Goal: Find contact information: Find contact information

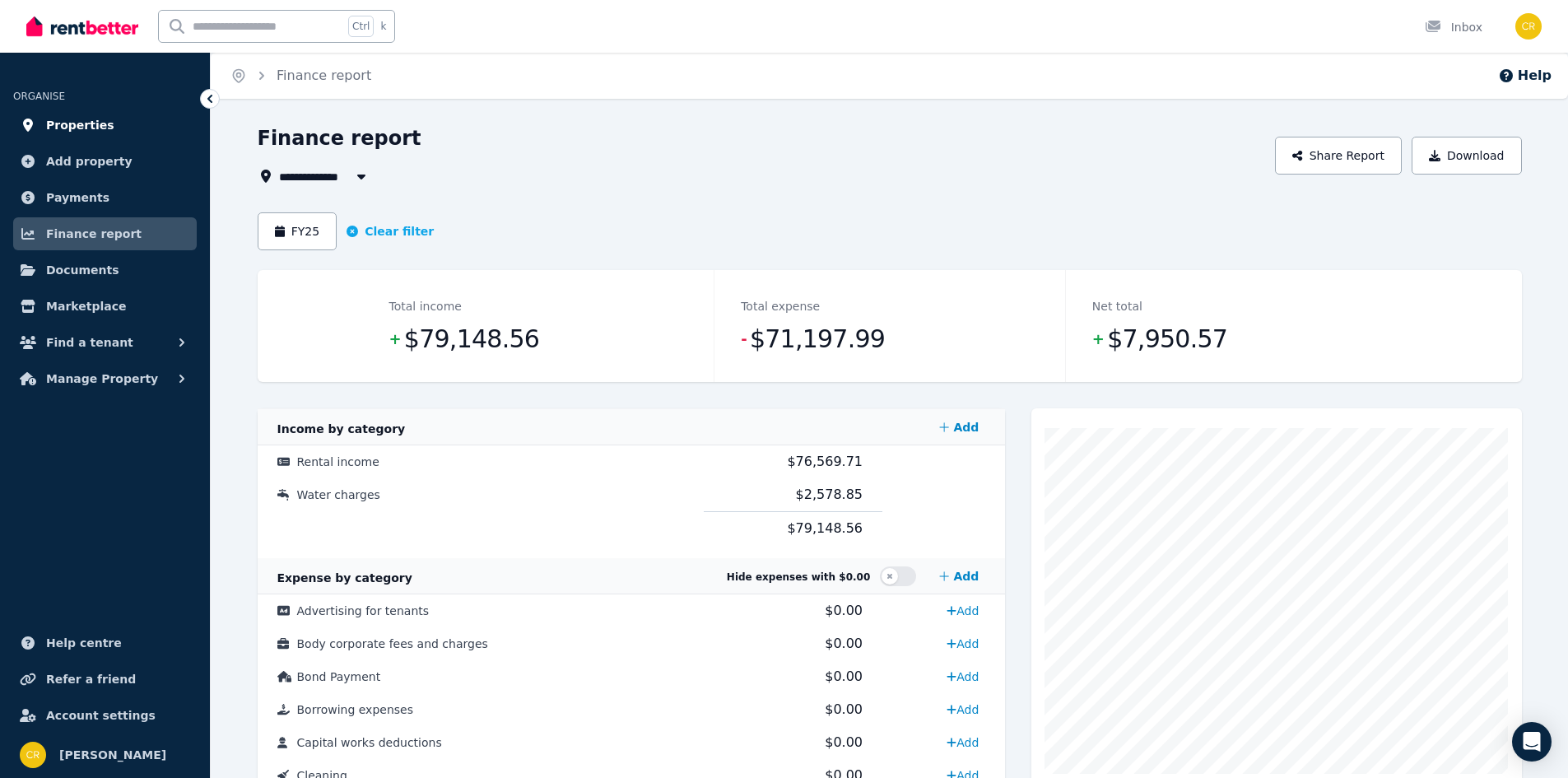
click at [67, 116] on span "Properties" at bounding box center [80, 125] width 68 height 20
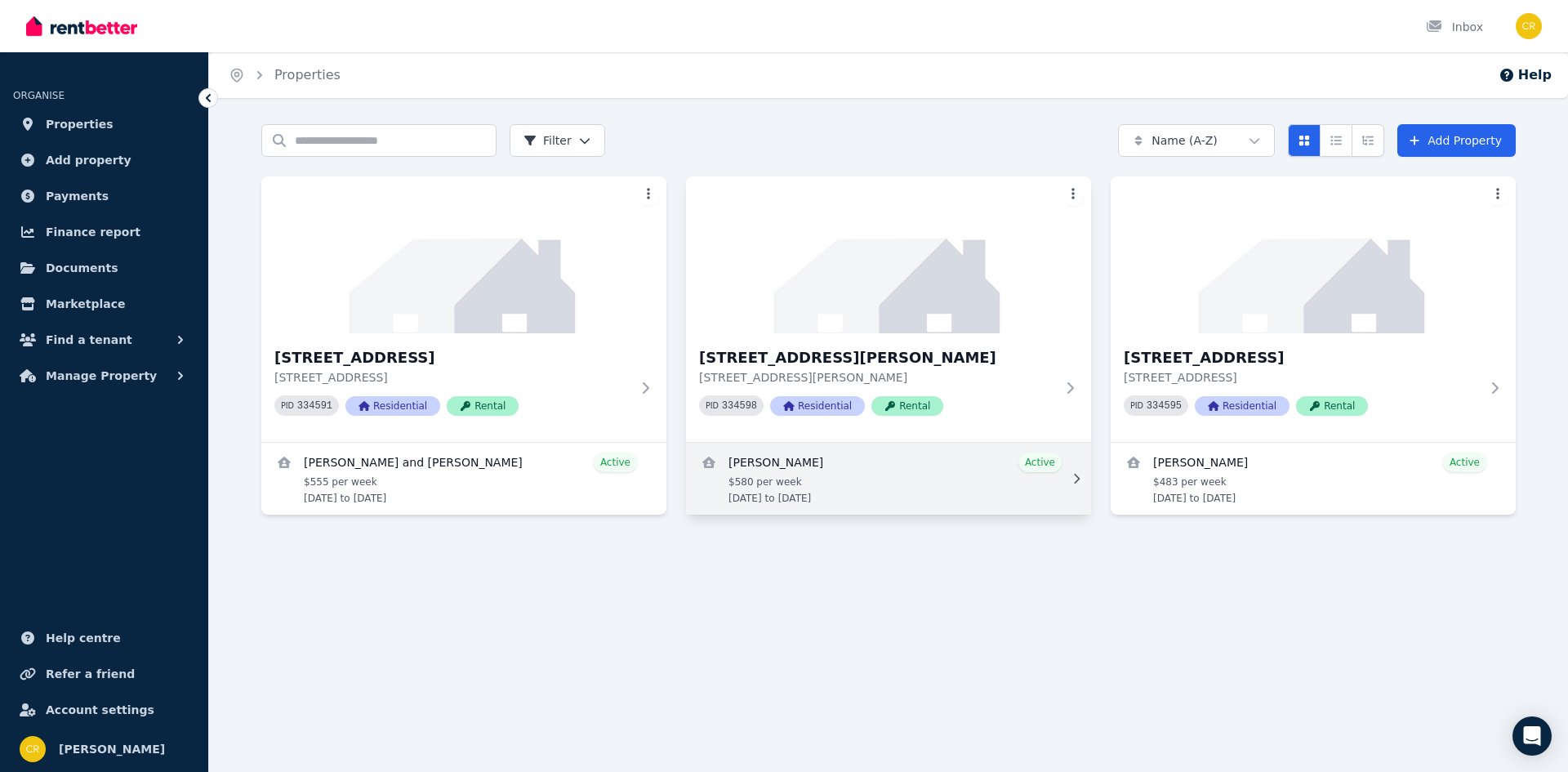
click at [883, 474] on link "View details for Trent Moore" at bounding box center [888, 479] width 405 height 72
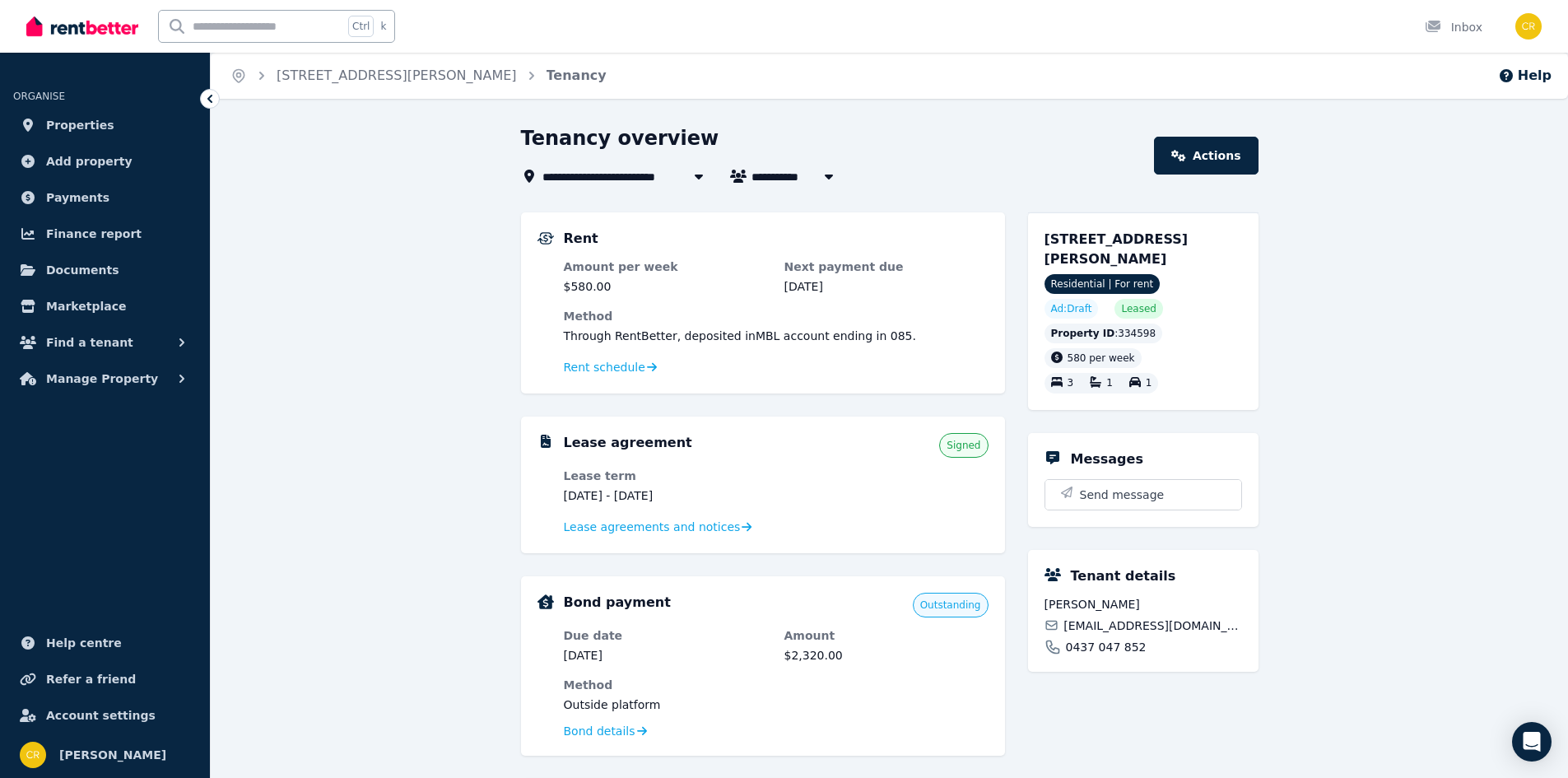
click at [786, 176] on span "[PERSON_NAME]" at bounding box center [814, 177] width 125 height 20
click at [814, 229] on span "[PERSON_NAME] and [PERSON_NAME]" at bounding box center [845, 237] width 167 height 17
type input "**********"
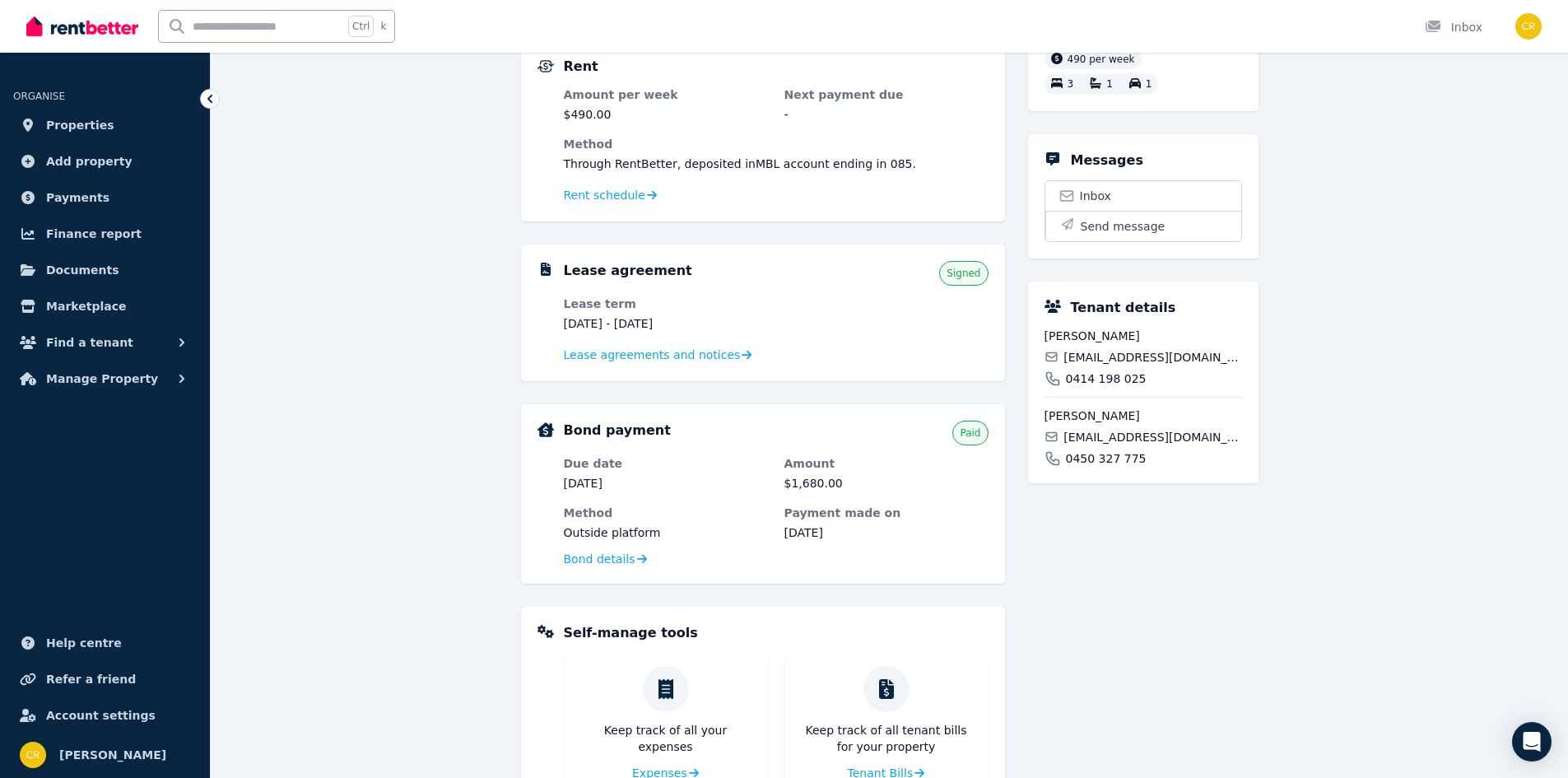
scroll to position [329, 0]
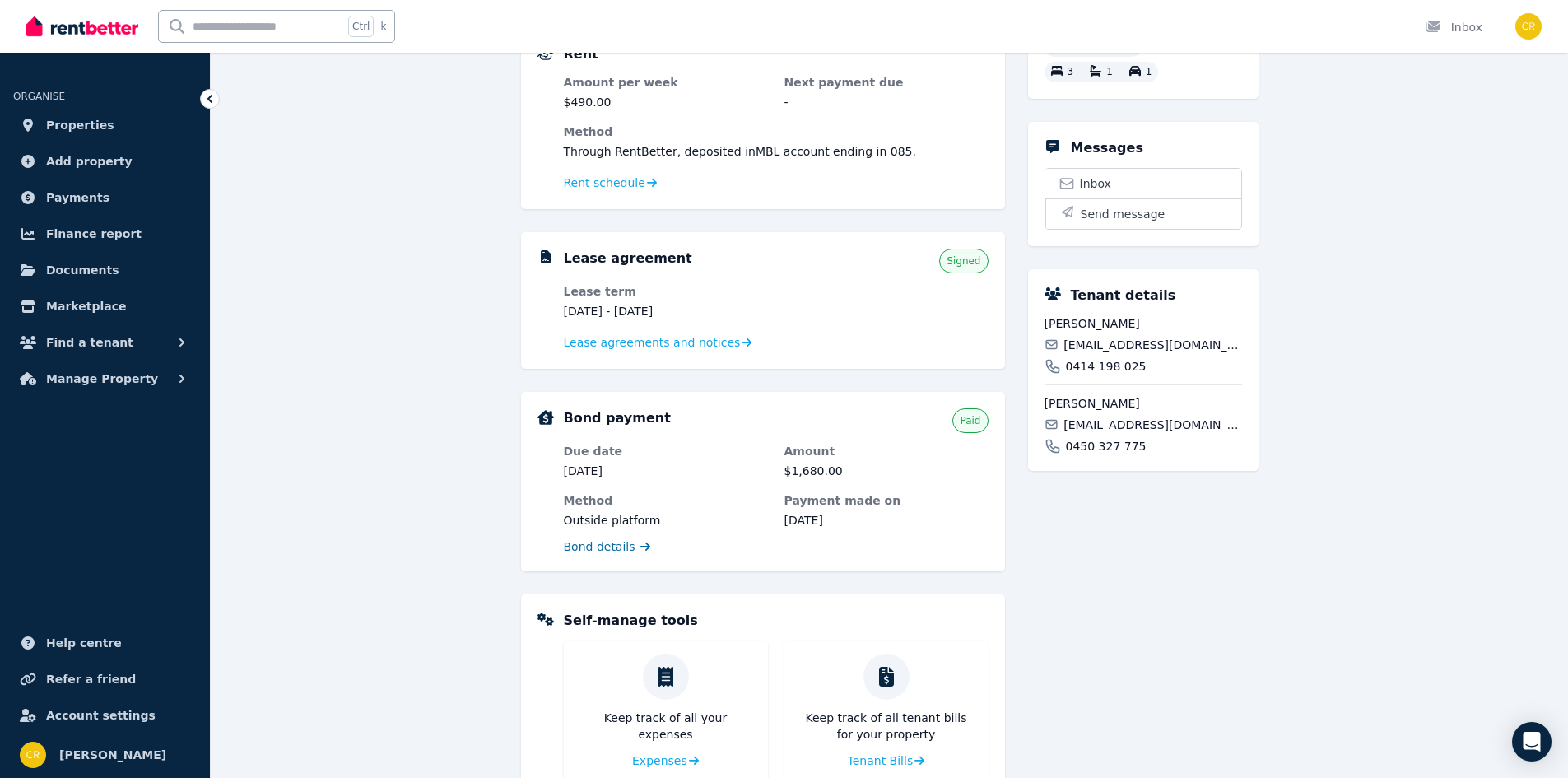
click at [587, 541] on span "Bond details" at bounding box center [600, 547] width 72 height 17
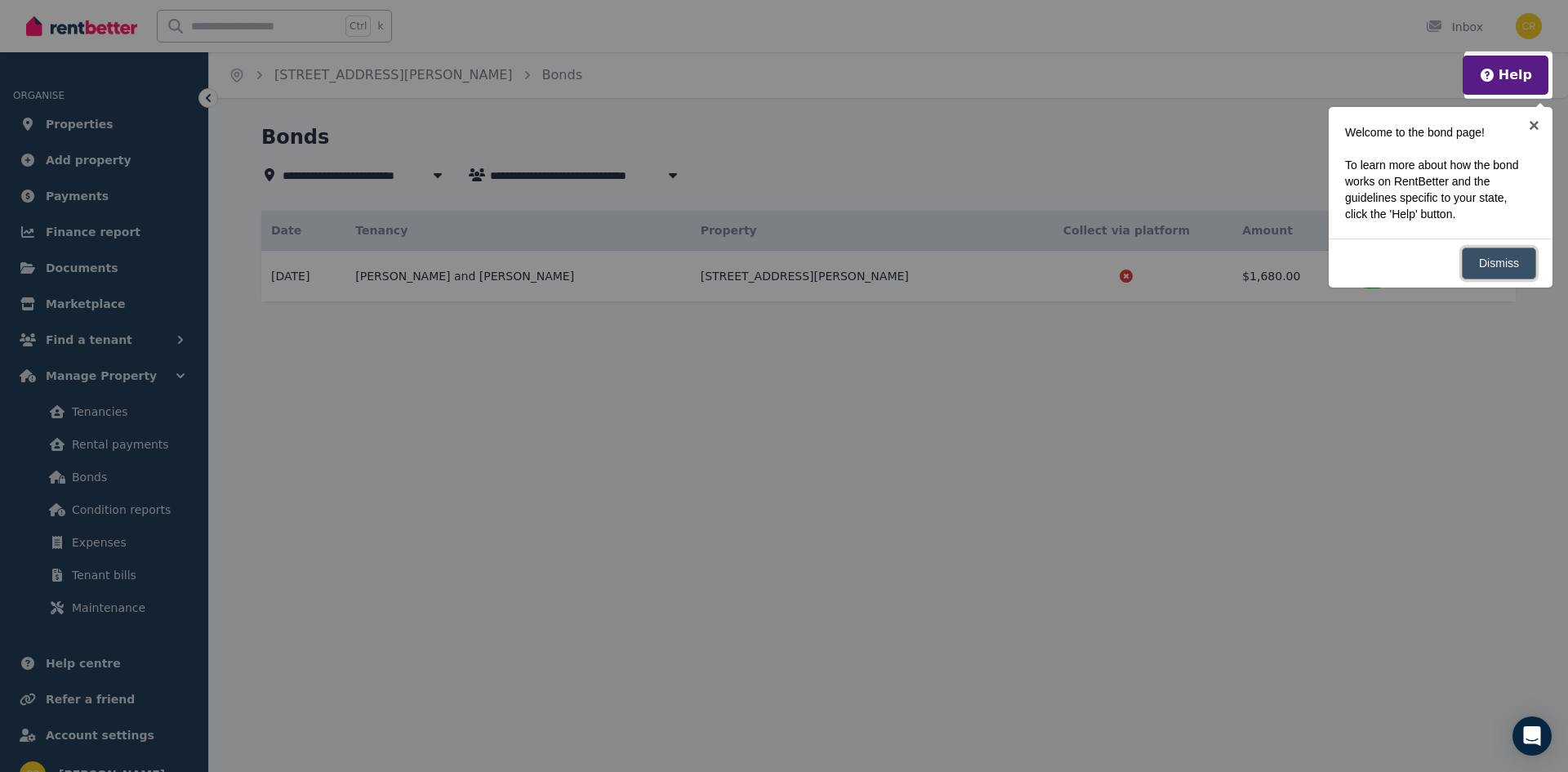
click at [1479, 262] on link "Dismiss" at bounding box center [1498, 263] width 74 height 32
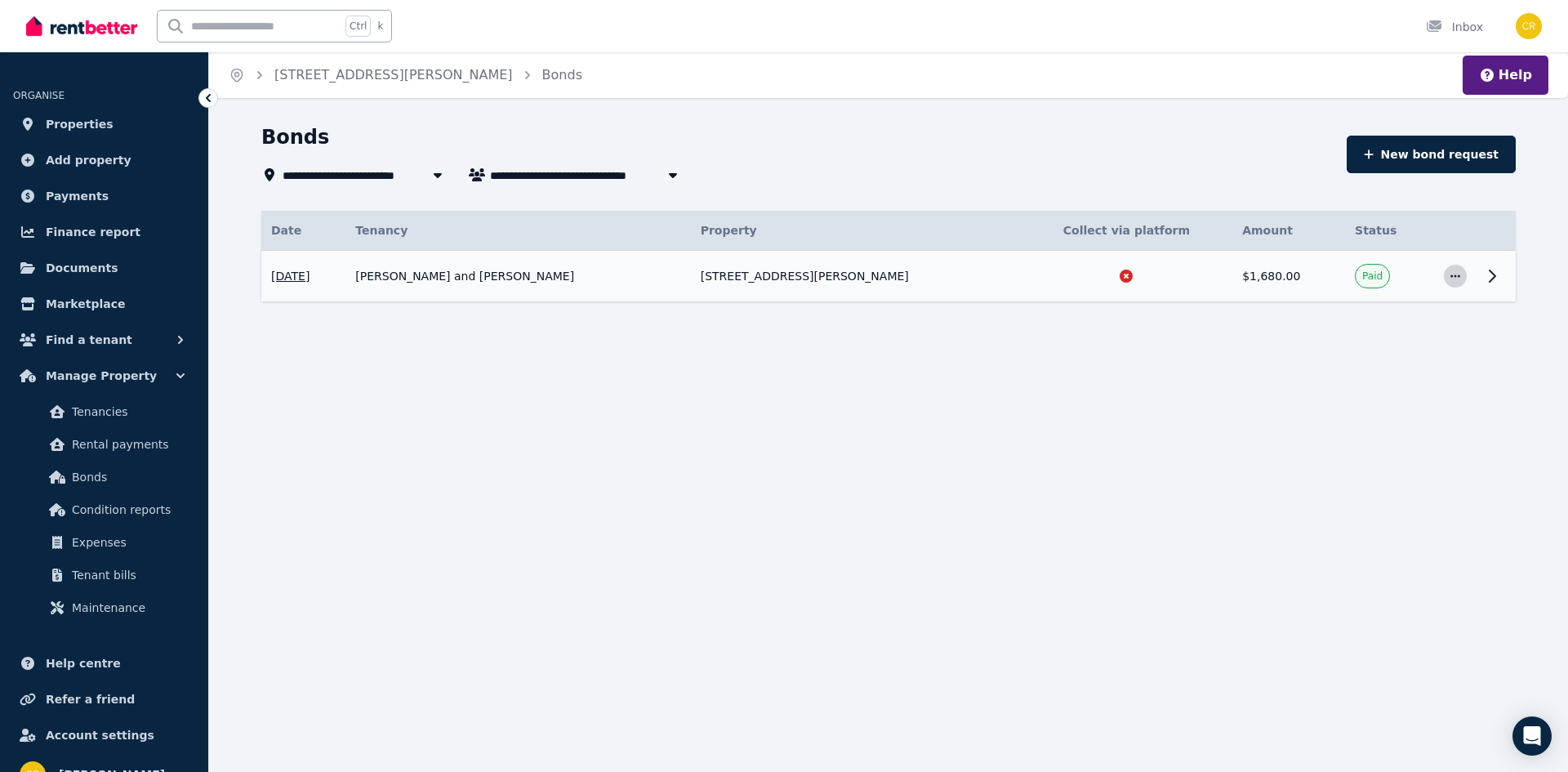
click at [1461, 278] on icon "button" at bounding box center [1455, 276] width 13 height 11
click at [1417, 318] on span "View details" at bounding box center [1402, 320] width 105 height 20
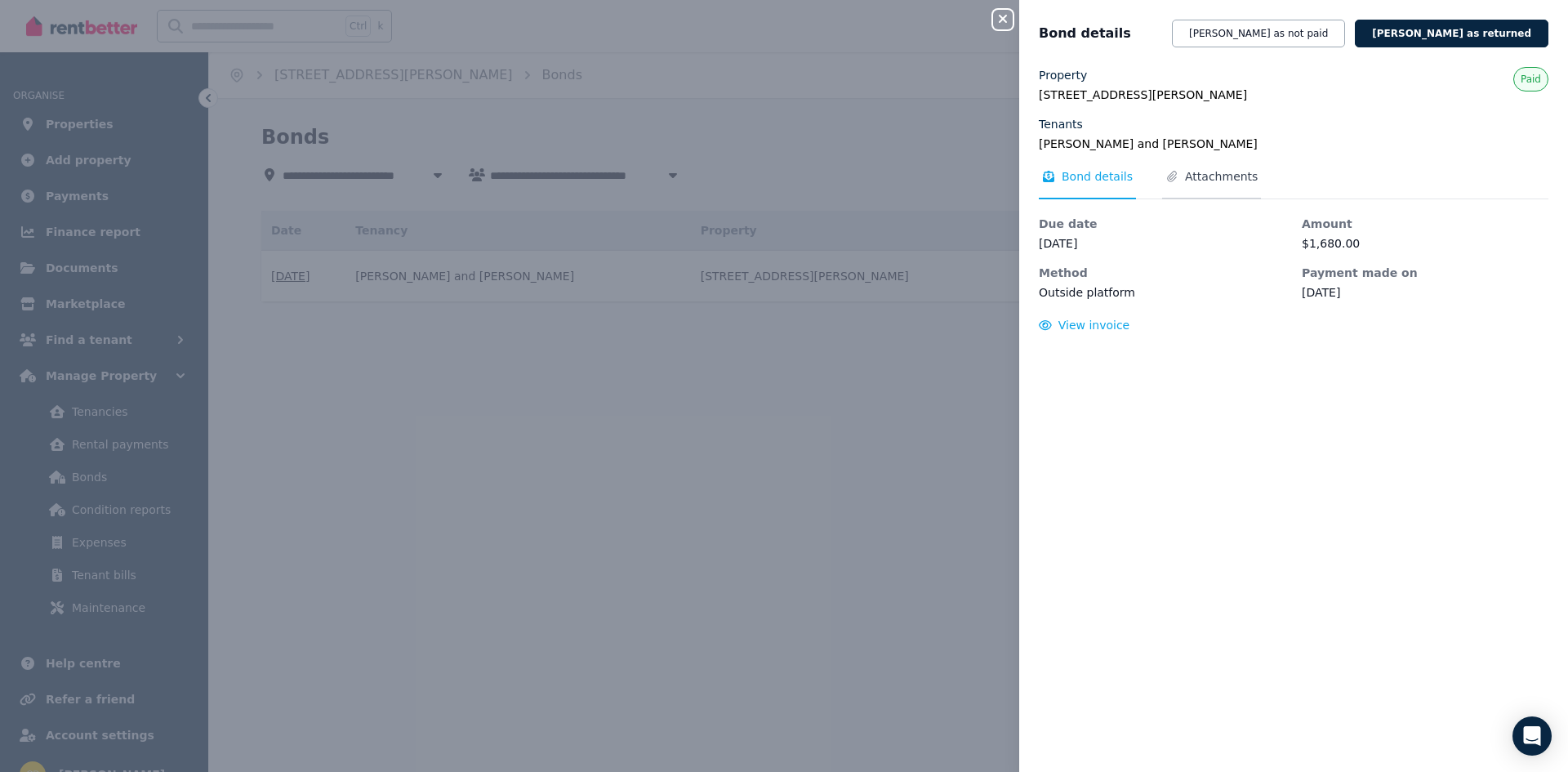
click at [1228, 185] on span "Attachments" at bounding box center [1211, 184] width 99 height 31
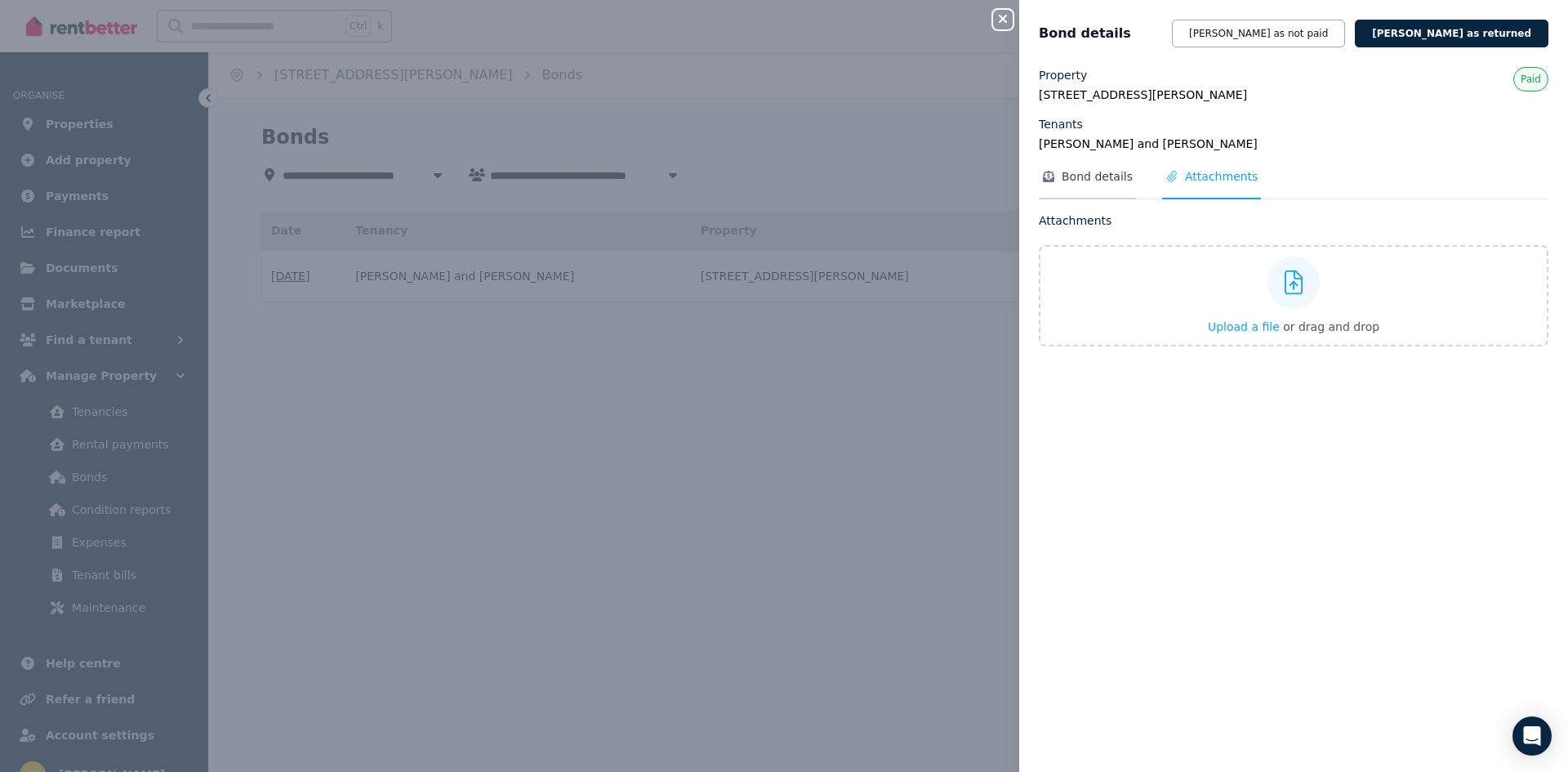
click at [1089, 183] on span "Bond details" at bounding box center [1097, 177] width 71 height 16
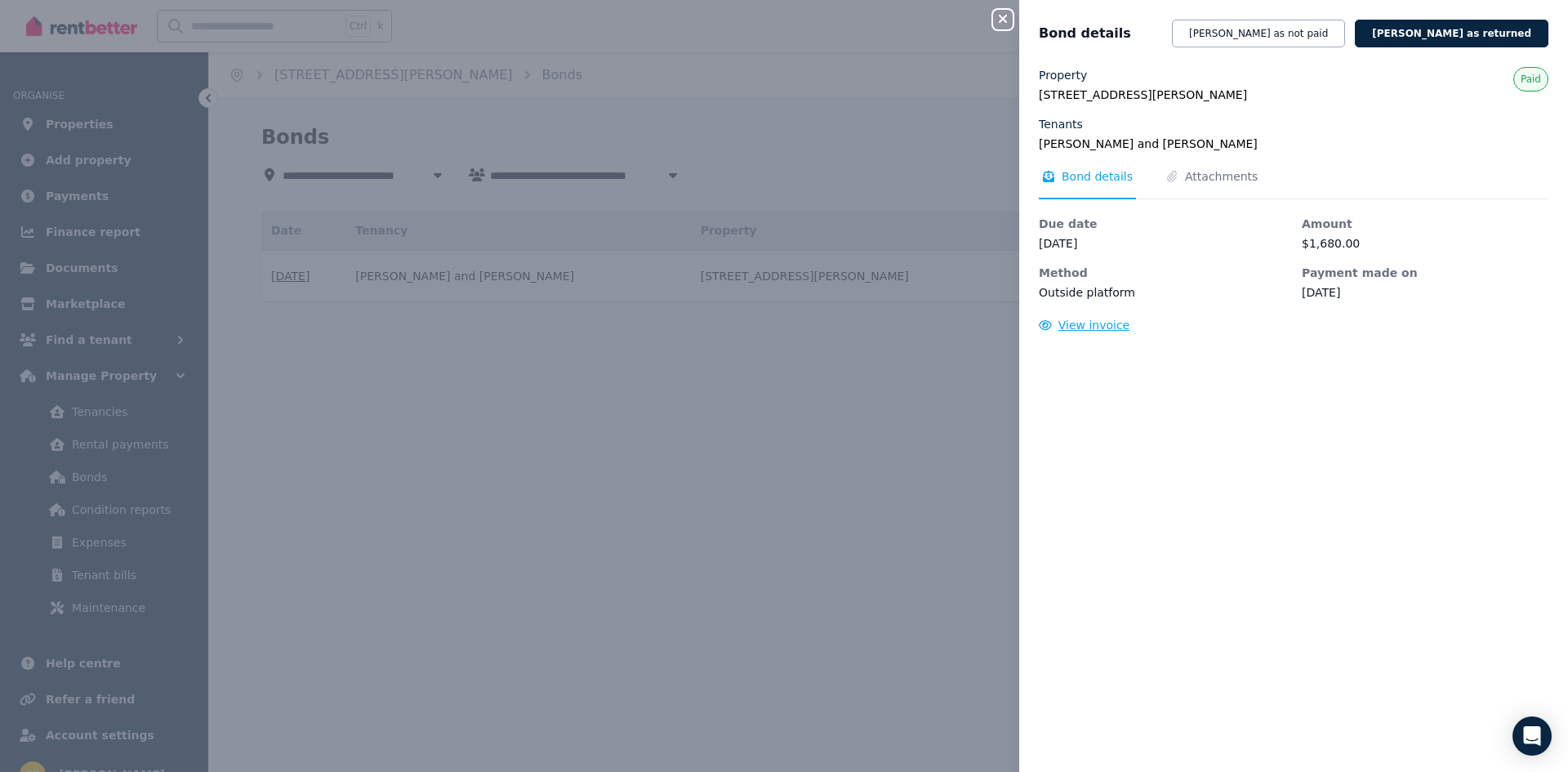
click at [1097, 321] on span "View invoice" at bounding box center [1094, 325] width 72 height 13
click at [996, 9] on div "Close panel" at bounding box center [1009, 15] width 33 height 29
click at [997, 17] on icon "button" at bounding box center [1003, 19] width 20 height 13
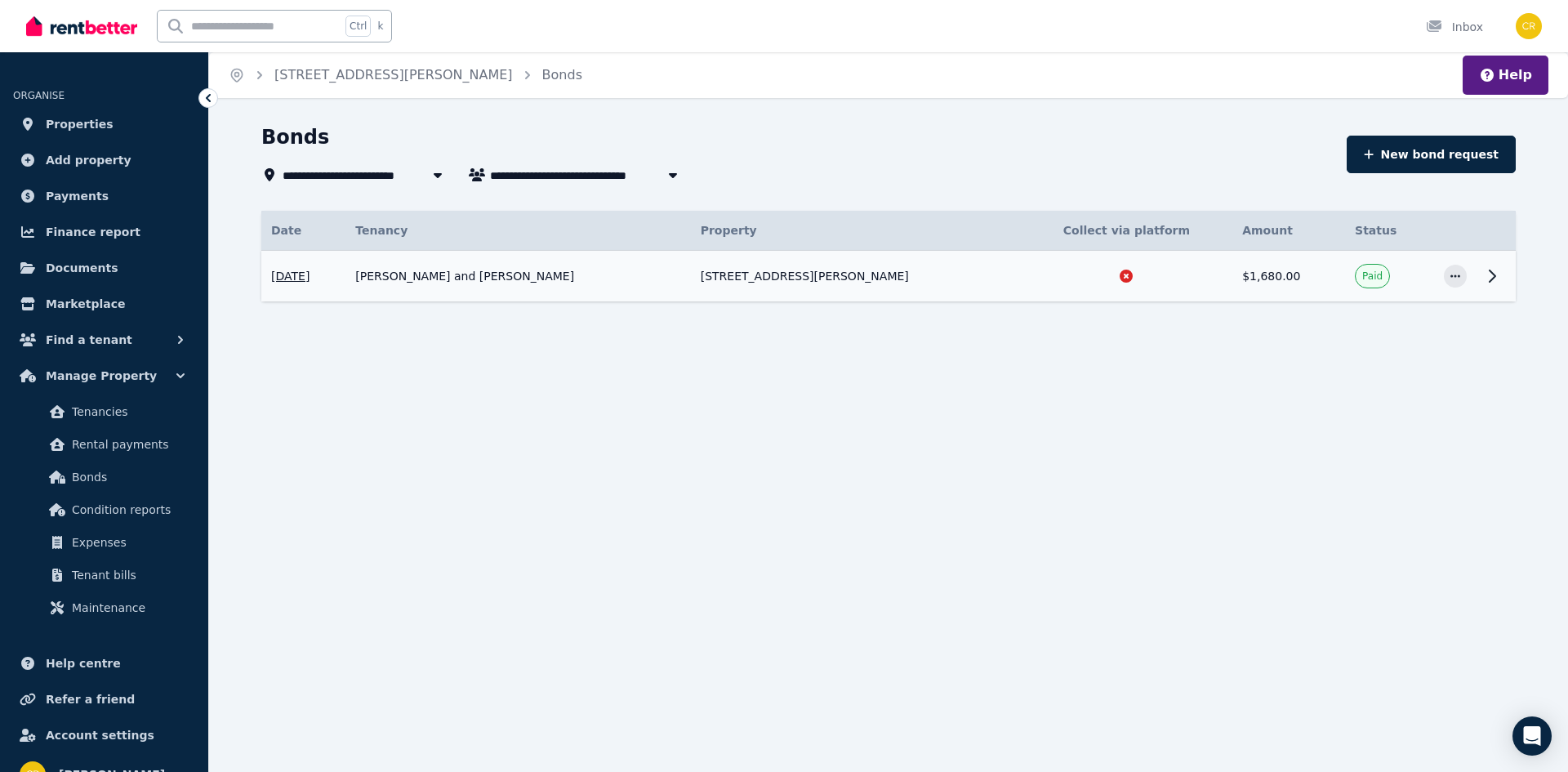
click at [450, 273] on td "[PERSON_NAME] and [PERSON_NAME]" at bounding box center [517, 276] width 345 height 52
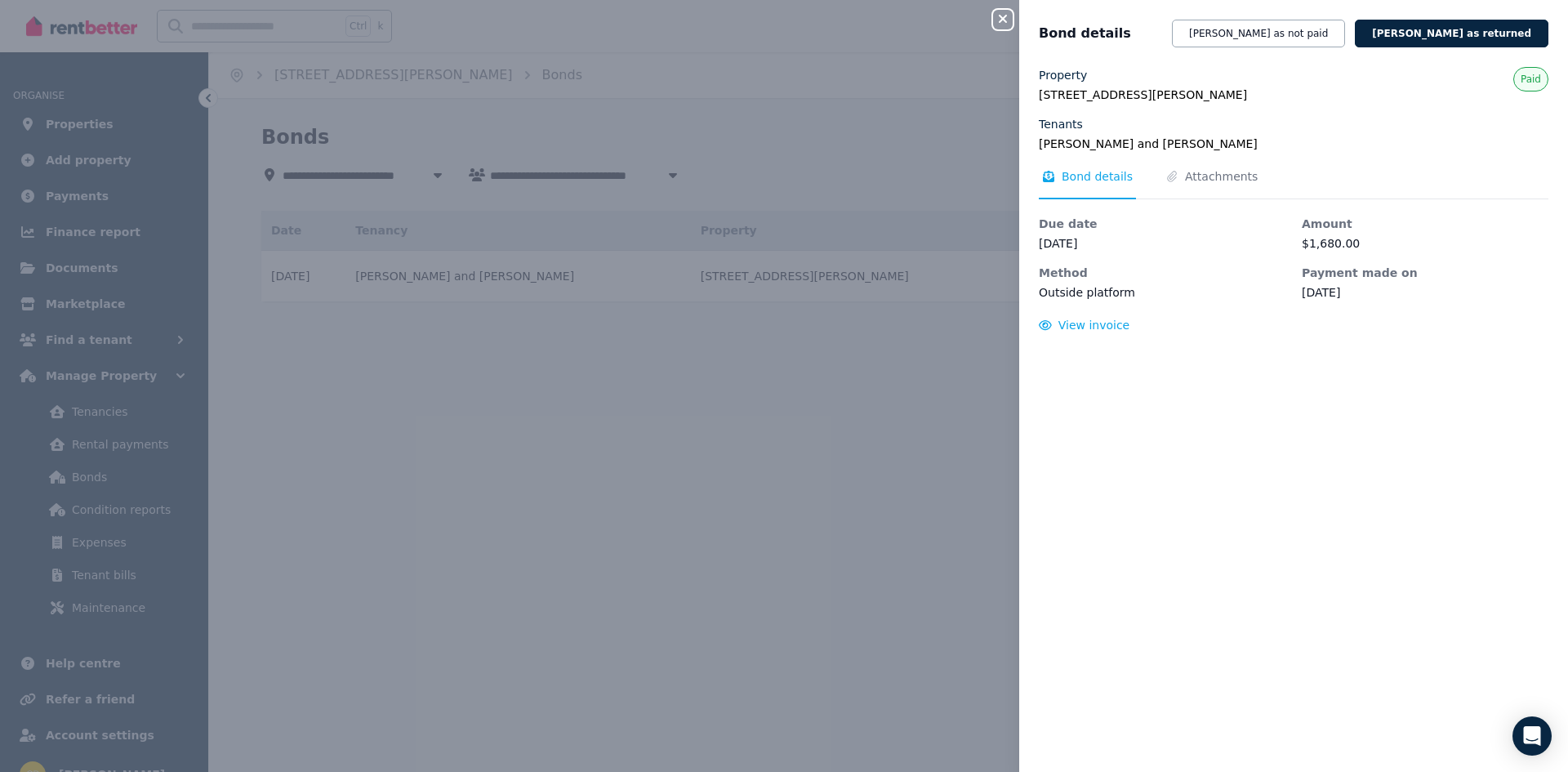
click at [988, 18] on div "Close panel Bond details [PERSON_NAME] as not paid [PERSON_NAME] as returned Pr…" at bounding box center [784, 386] width 1568 height 772
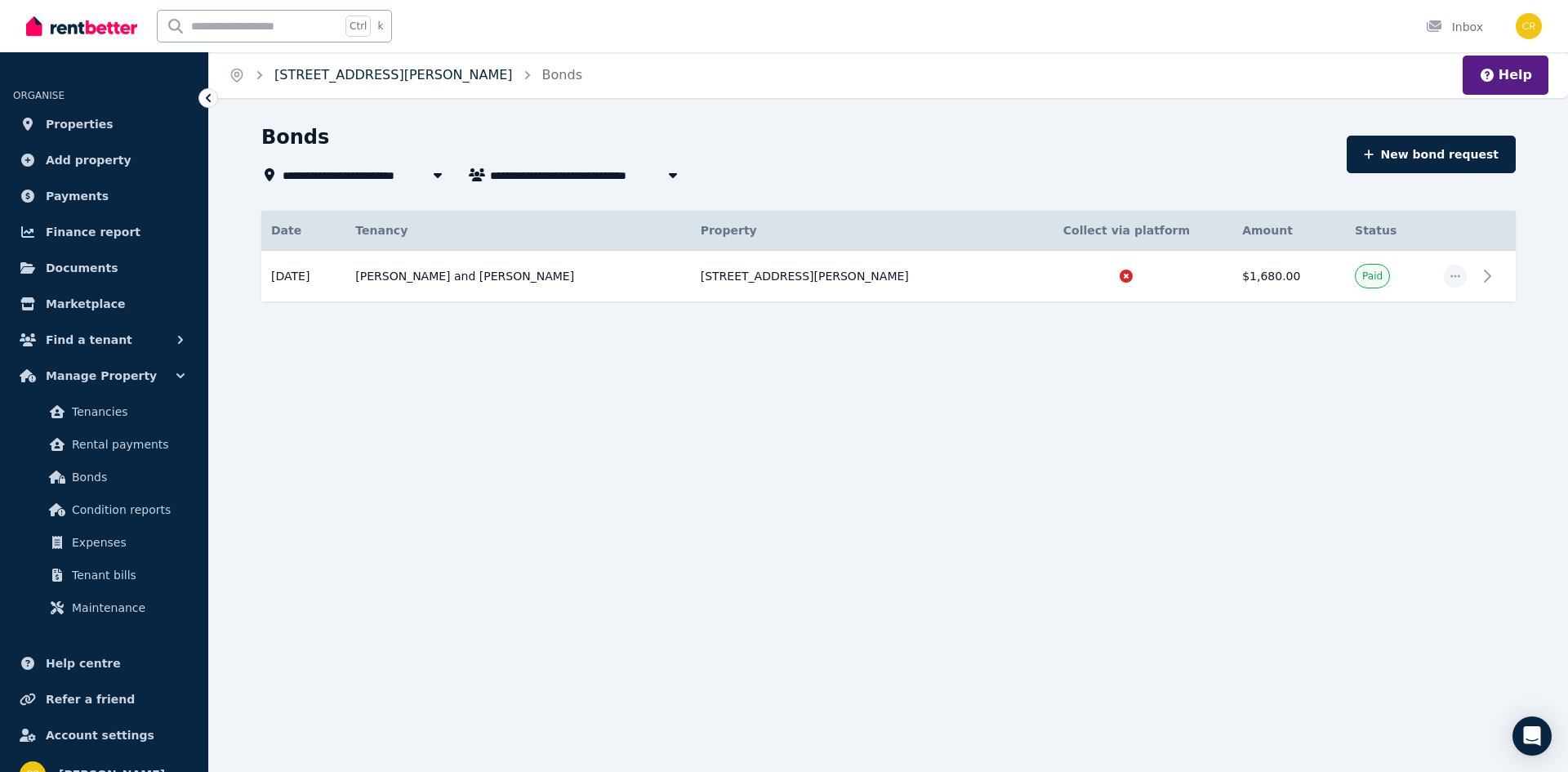
click at [348, 78] on link "[STREET_ADDRESS][PERSON_NAME]" at bounding box center [393, 74] width 238 height 16
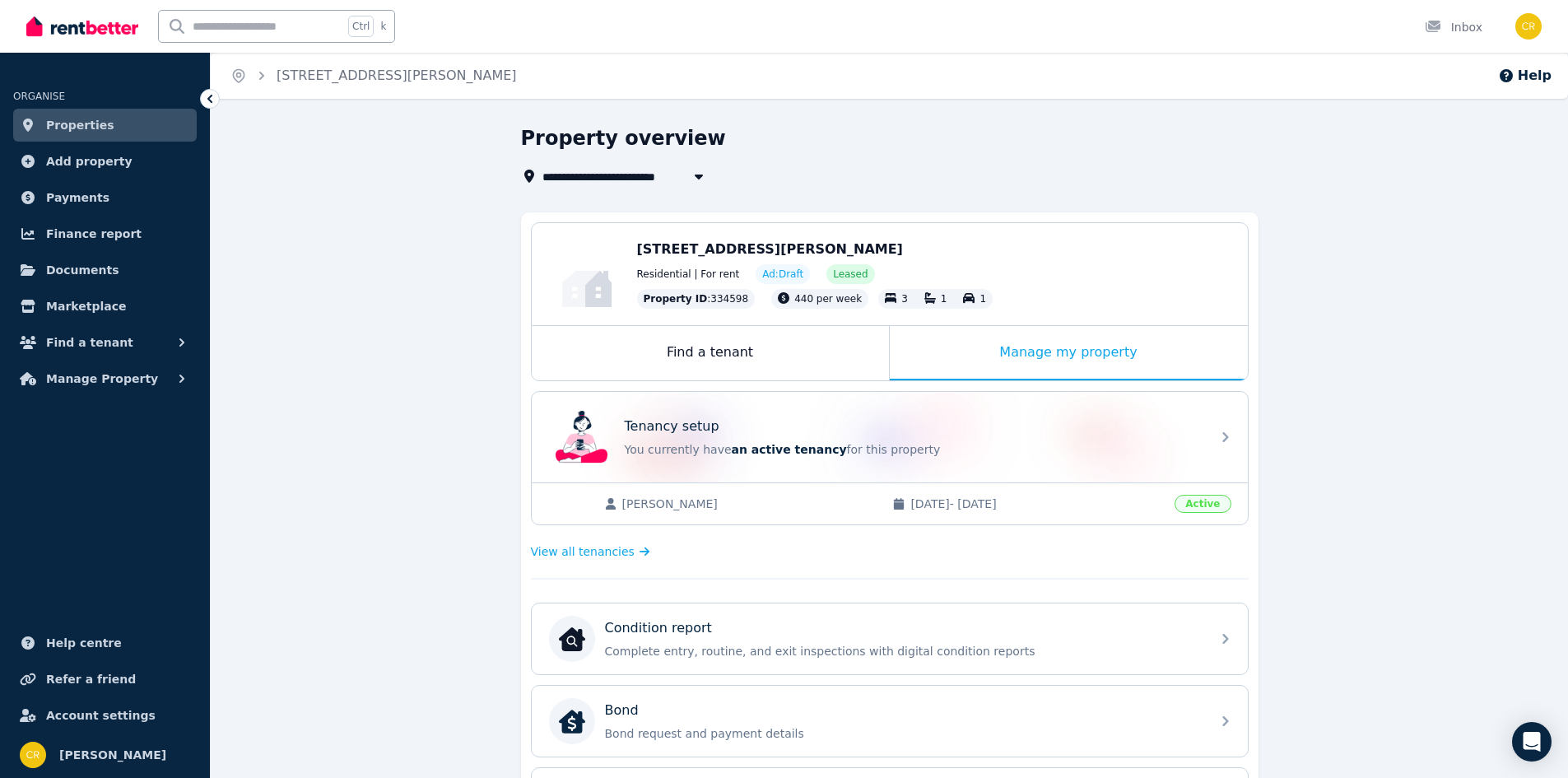
click at [50, 124] on span "Properties" at bounding box center [80, 125] width 68 height 20
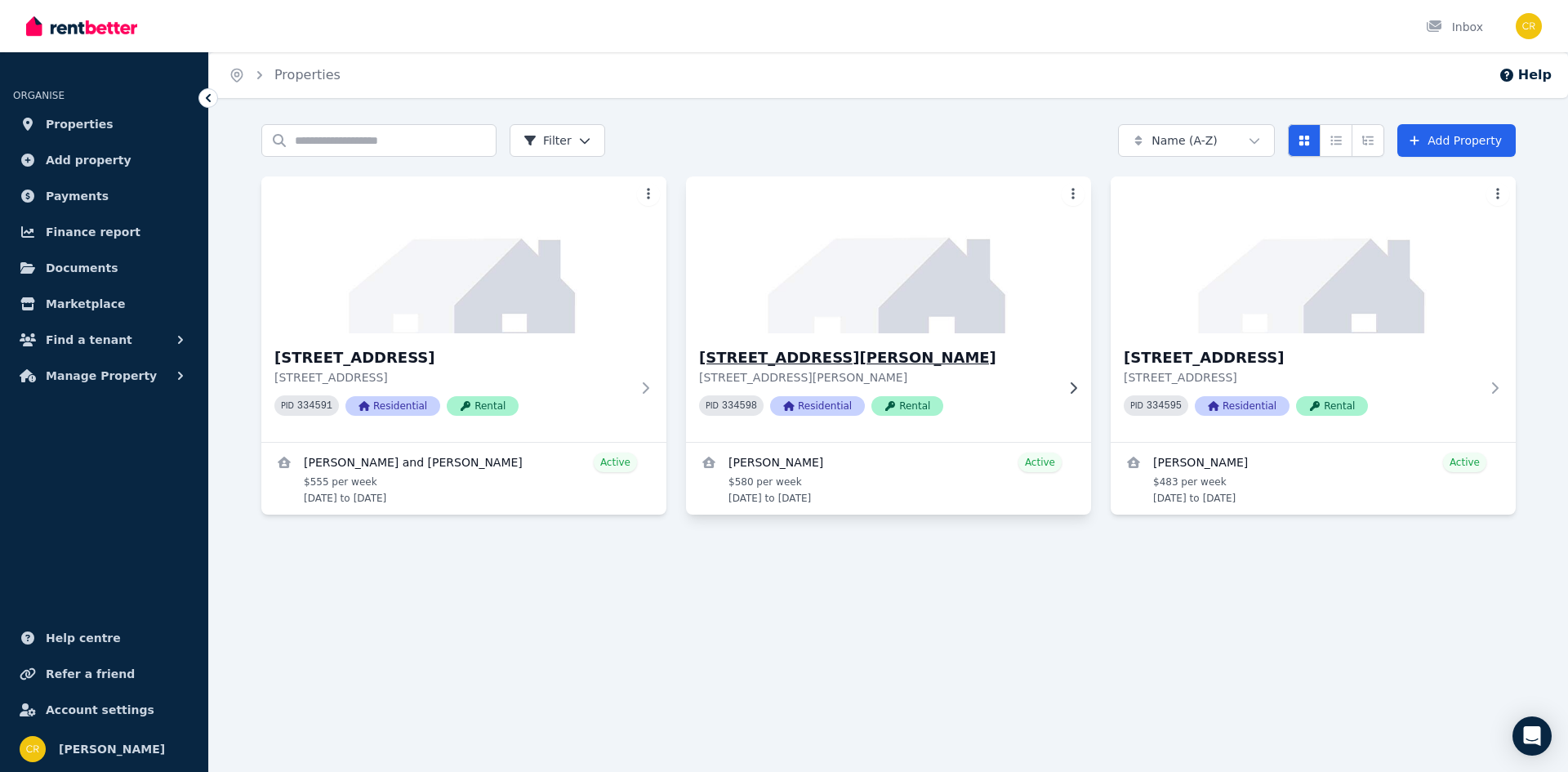
click at [859, 357] on h3 "[STREET_ADDRESS][PERSON_NAME]" at bounding box center [876, 358] width 356 height 23
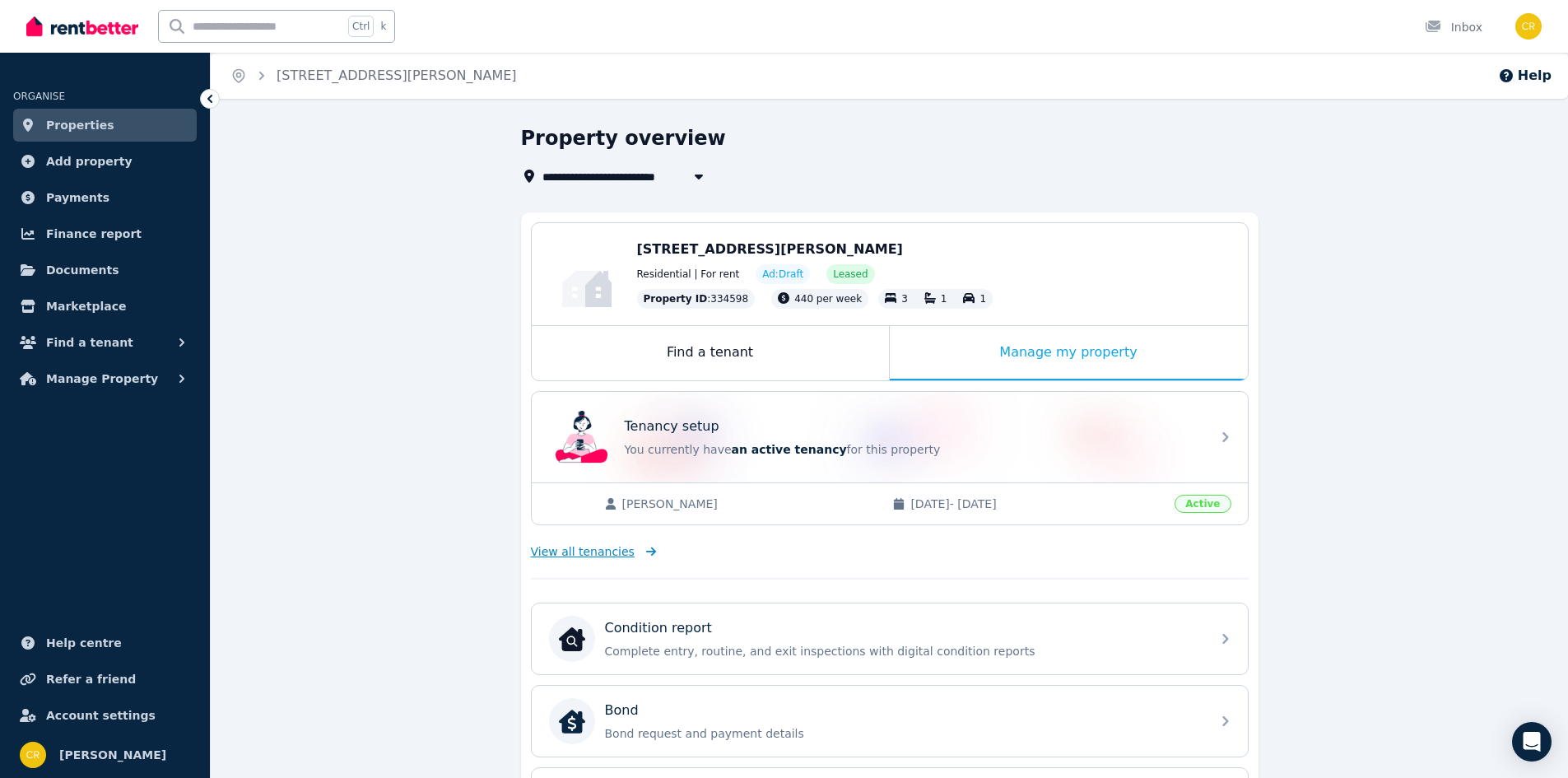
click at [574, 551] on span "View all tenancies" at bounding box center [583, 552] width 104 height 17
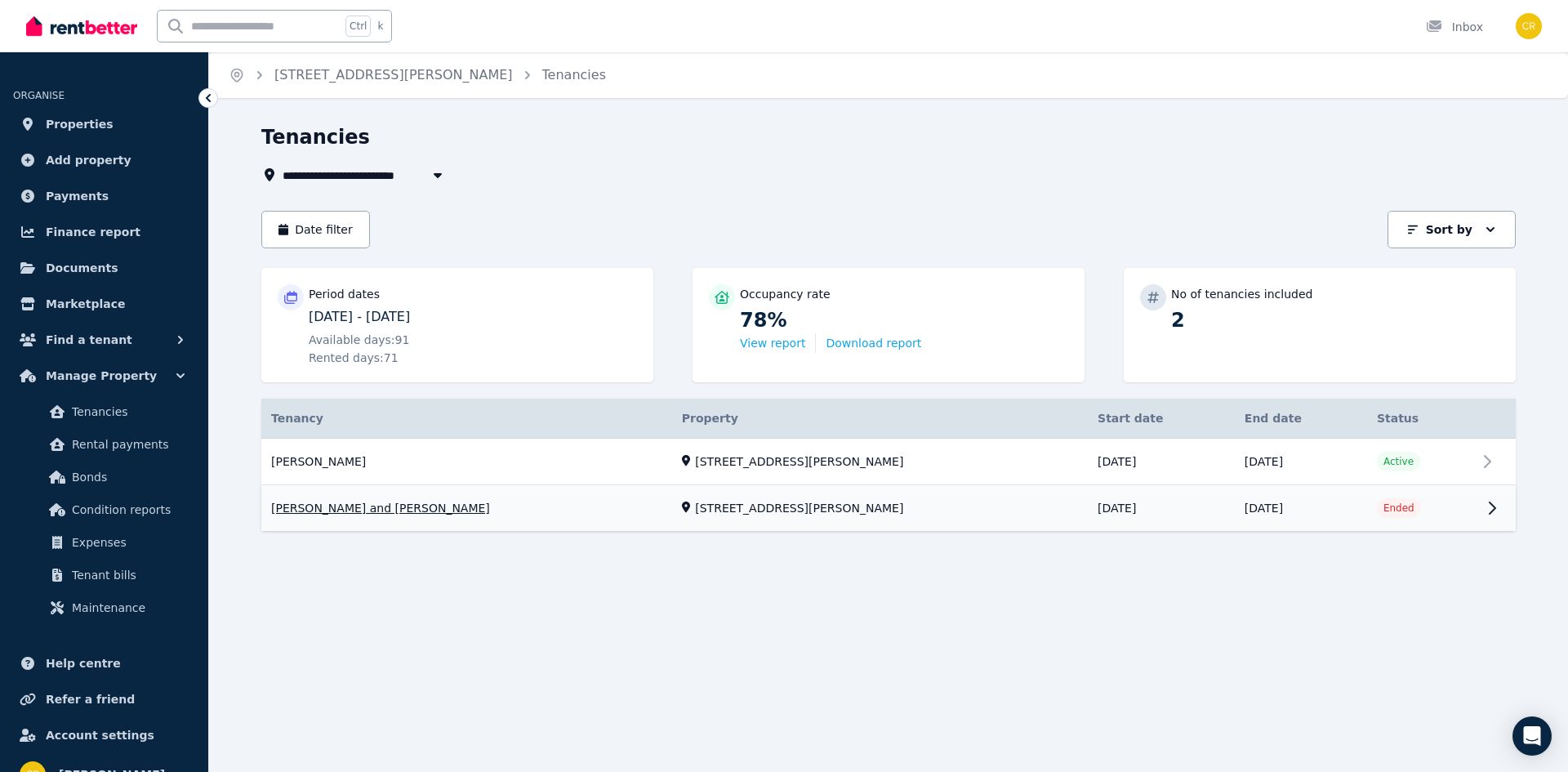
click at [372, 508] on link "View property details" at bounding box center [888, 509] width 1255 height 46
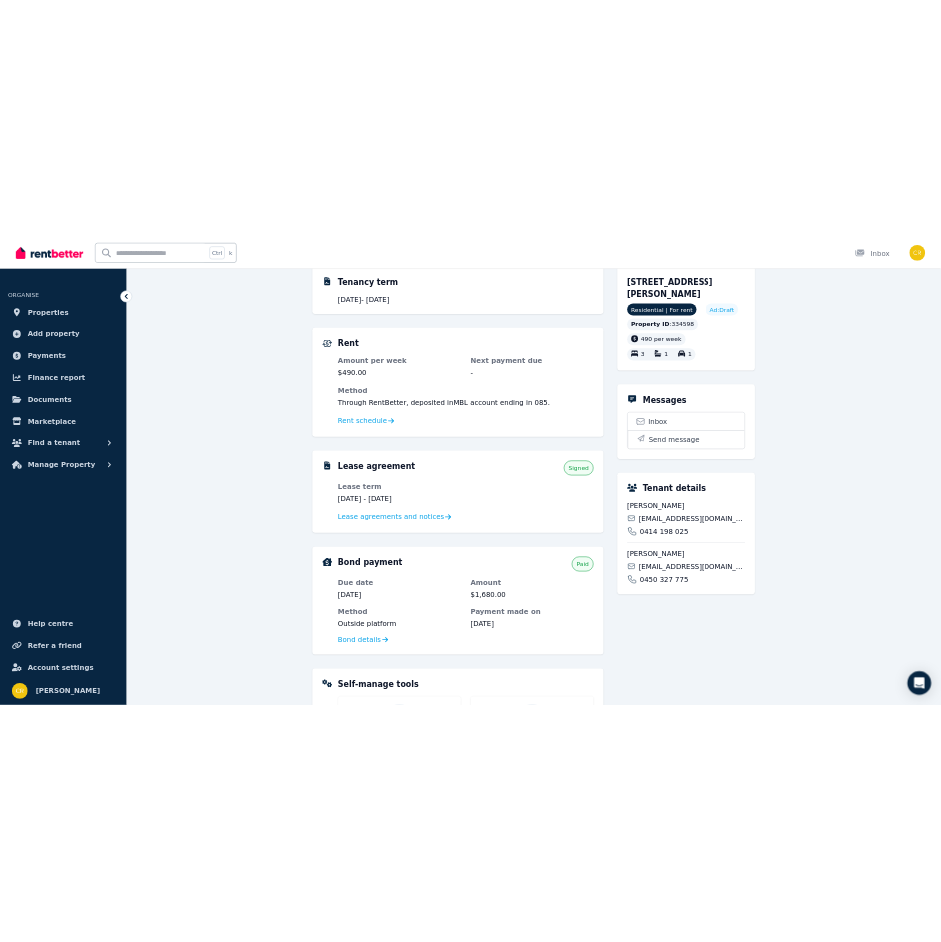
scroll to position [299, 0]
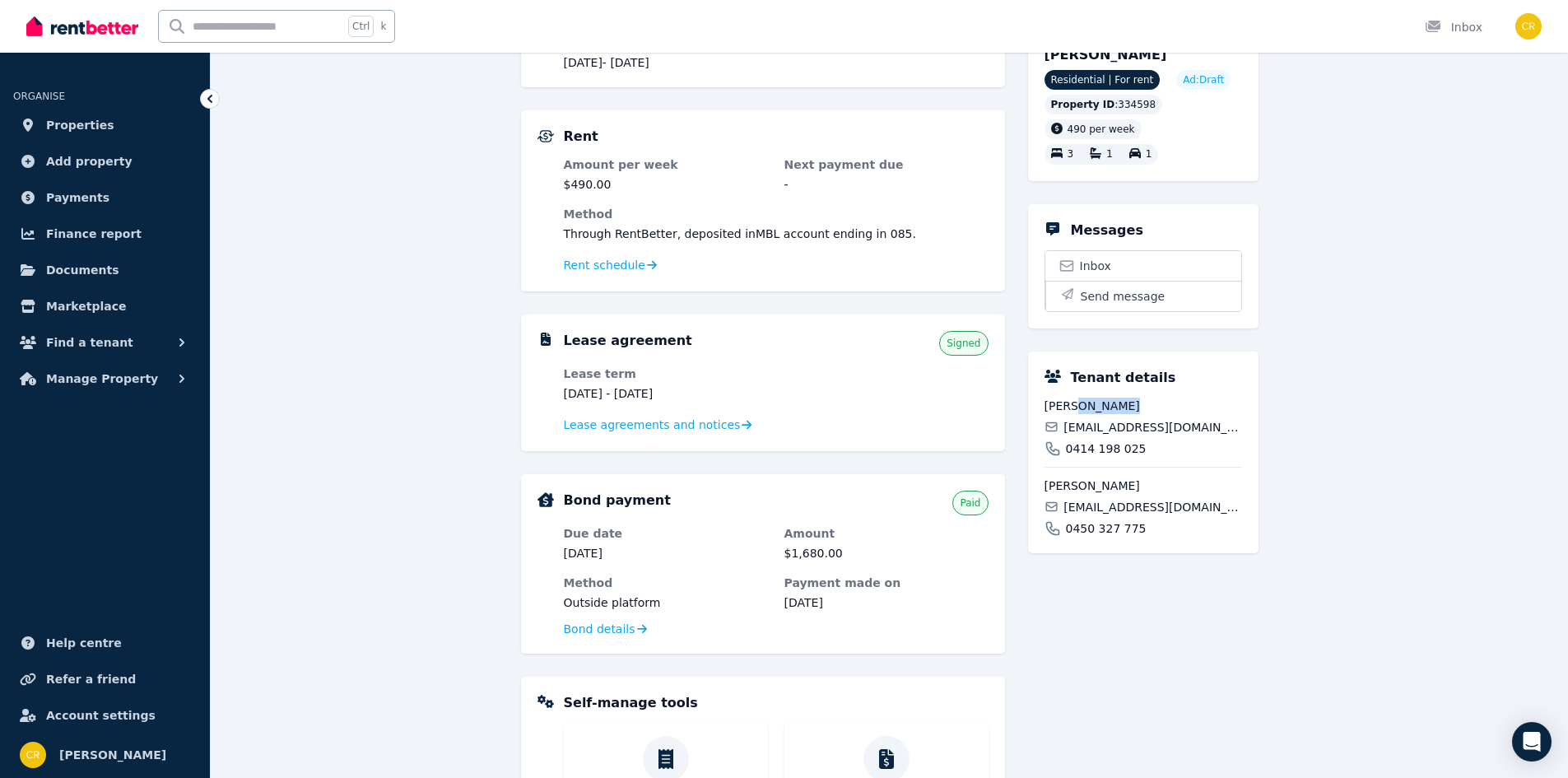
drag, startPoint x: 1068, startPoint y: 409, endPoint x: 1116, endPoint y: 403, distance: 48.4
click at [1116, 403] on span "[PERSON_NAME]" at bounding box center [1142, 406] width 197 height 17
copy span "Heremaia"
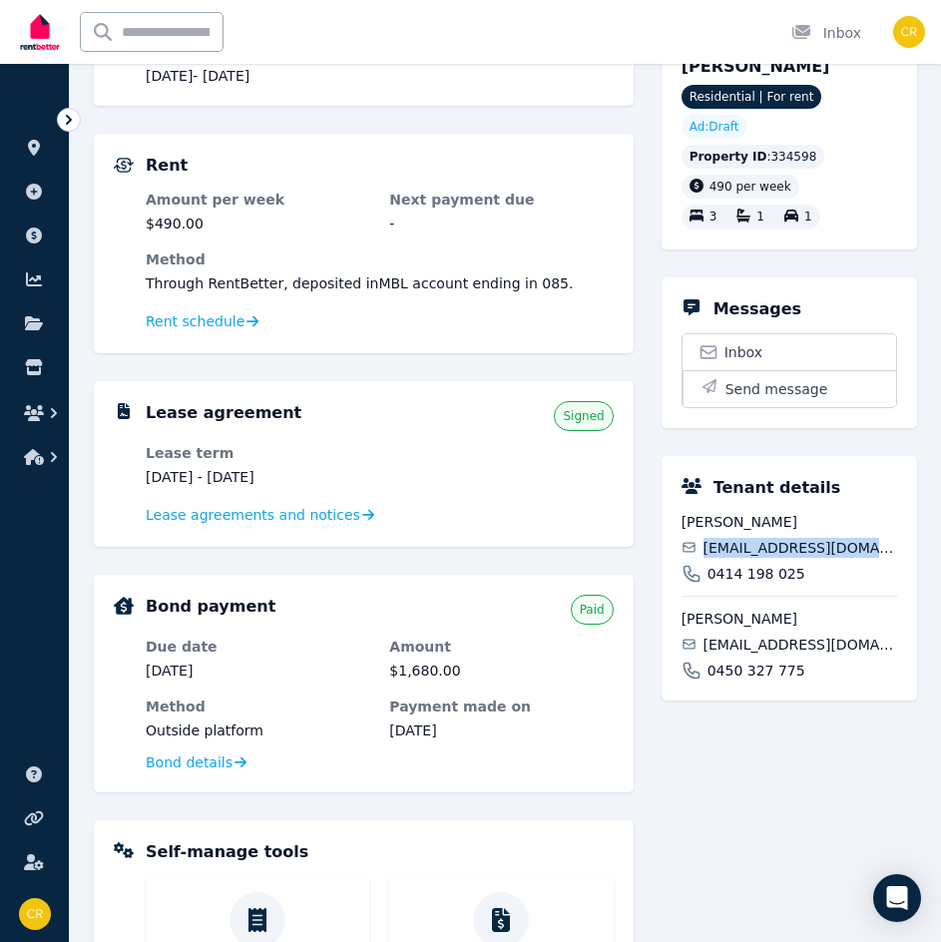
drag, startPoint x: 709, startPoint y: 518, endPoint x: 881, endPoint y: 523, distance: 172.7
click at [881, 538] on span "[EMAIL_ADDRESS][DOMAIN_NAME]" at bounding box center [801, 548] width 194 height 20
copy span "[EMAIL_ADDRESS][DOMAIN_NAME]"
drag, startPoint x: 681, startPoint y: 591, endPoint x: 721, endPoint y: 585, distance: 41.4
click at [721, 609] on span "[PERSON_NAME]" at bounding box center [790, 619] width 216 height 20
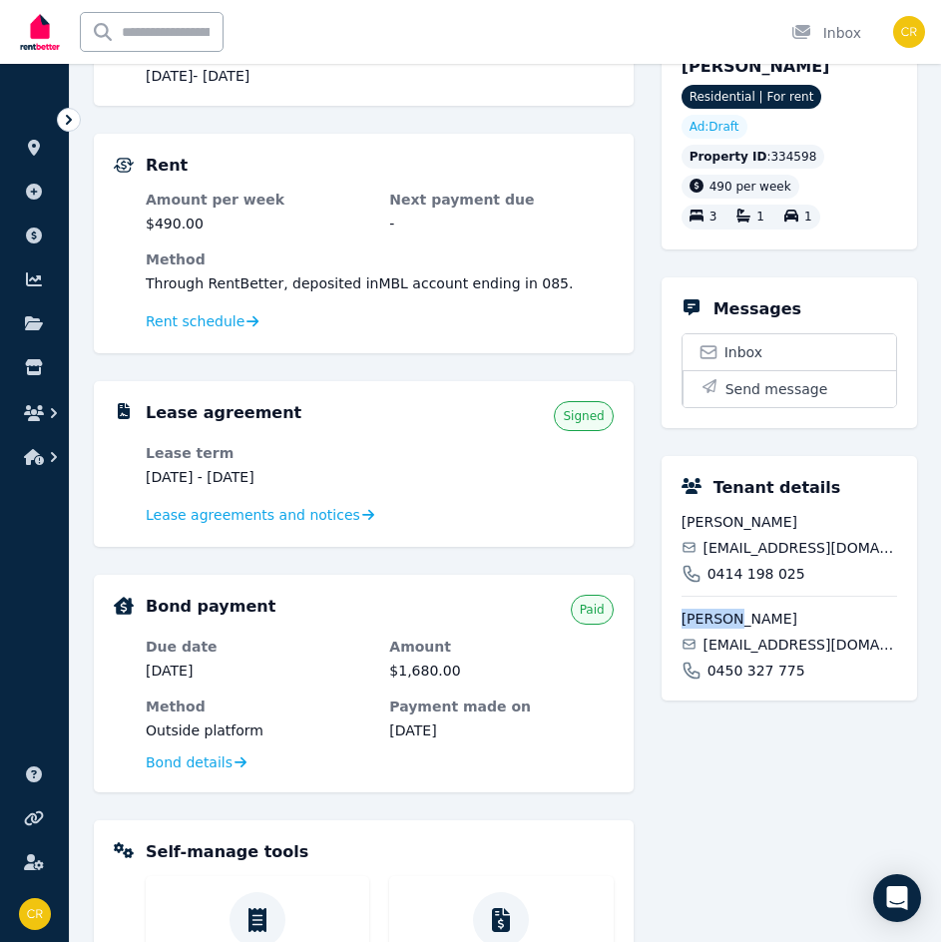
copy span "[PERSON_NAME]"
drag, startPoint x: 725, startPoint y: 589, endPoint x: 773, endPoint y: 583, distance: 48.3
click at [773, 609] on span "[PERSON_NAME]" at bounding box center [790, 619] width 216 height 20
copy span "[PERSON_NAME]"
drag, startPoint x: 708, startPoint y: 615, endPoint x: 871, endPoint y: 615, distance: 163.7
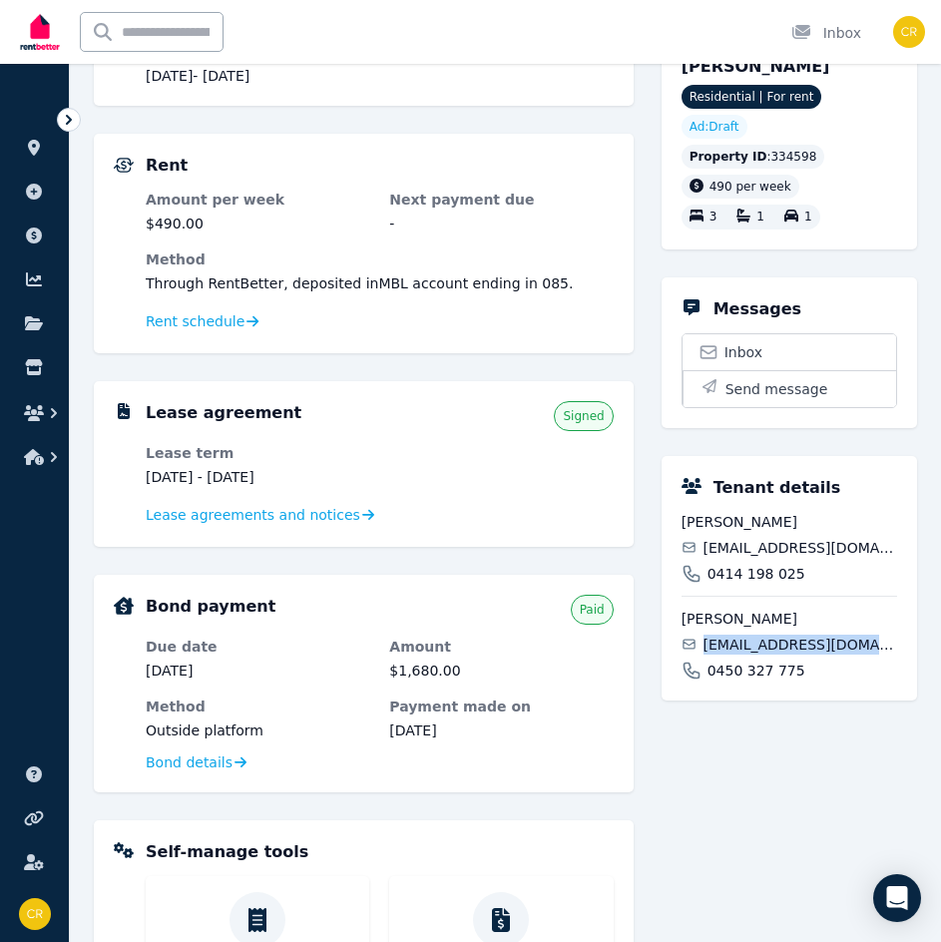
click at [871, 635] on span "[EMAIL_ADDRESS][DOMAIN_NAME]" at bounding box center [801, 645] width 194 height 20
copy span "[EMAIL_ADDRESS][DOMAIN_NAME]"
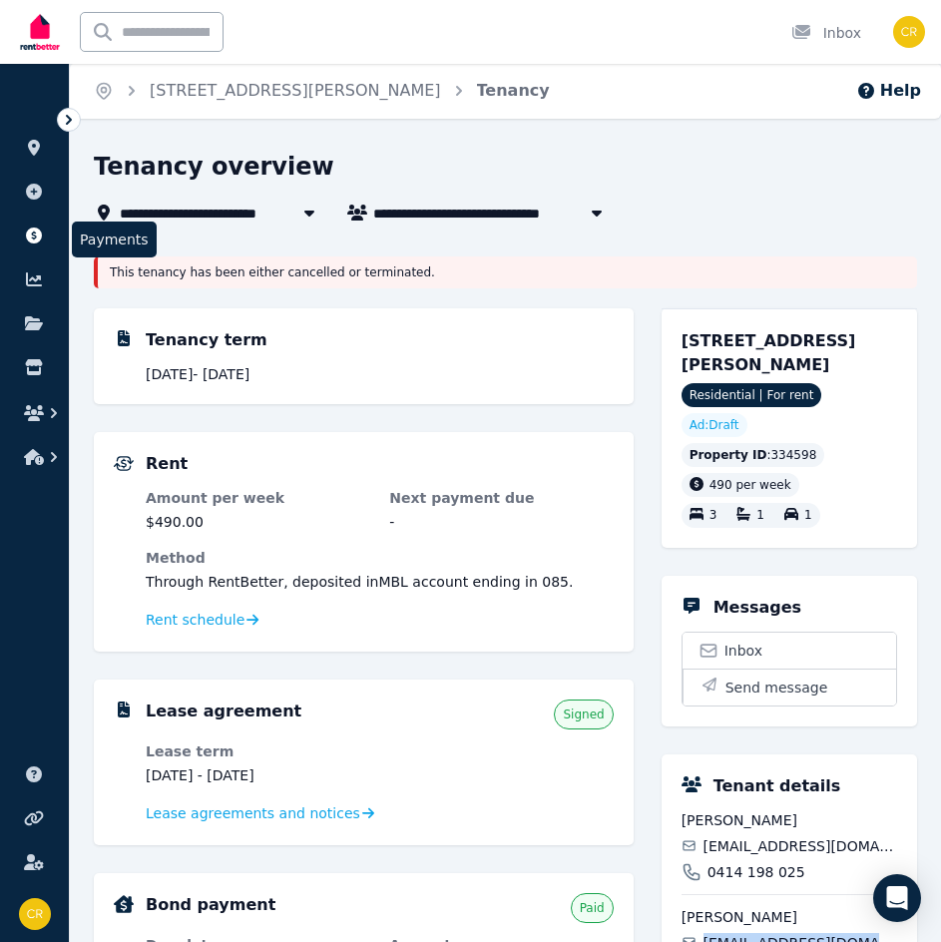
scroll to position [0, 0]
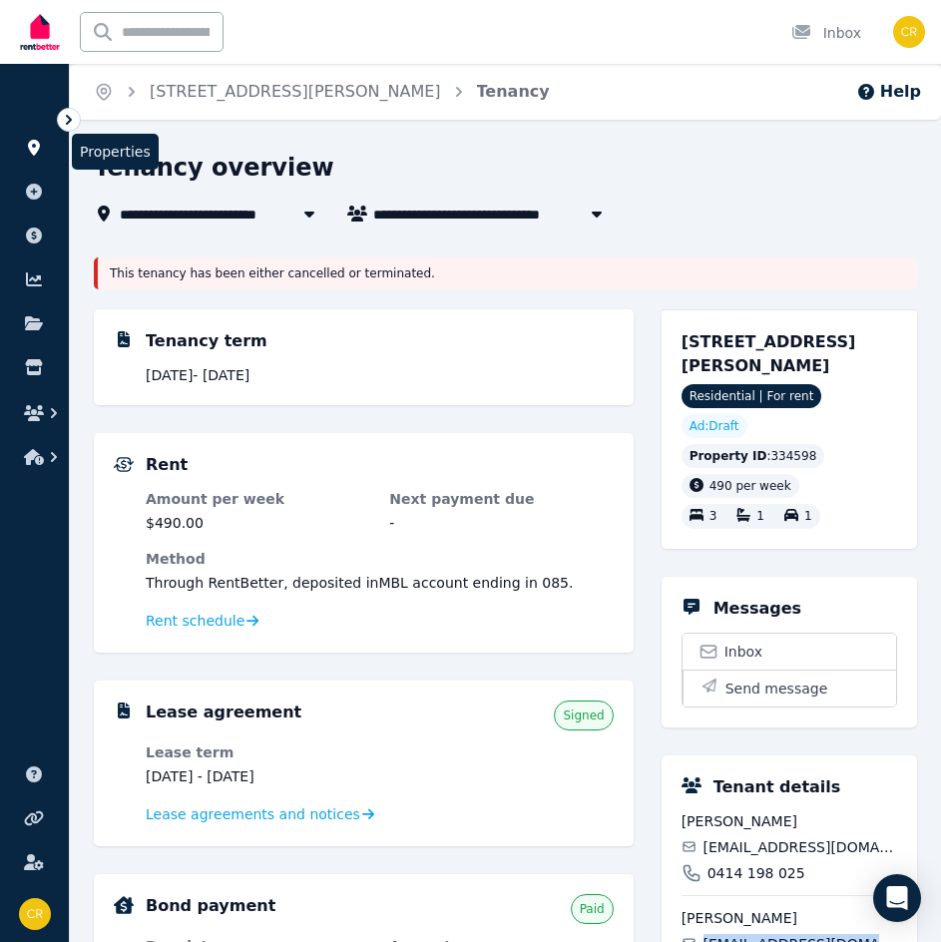
click at [29, 148] on icon at bounding box center [34, 148] width 12 height 16
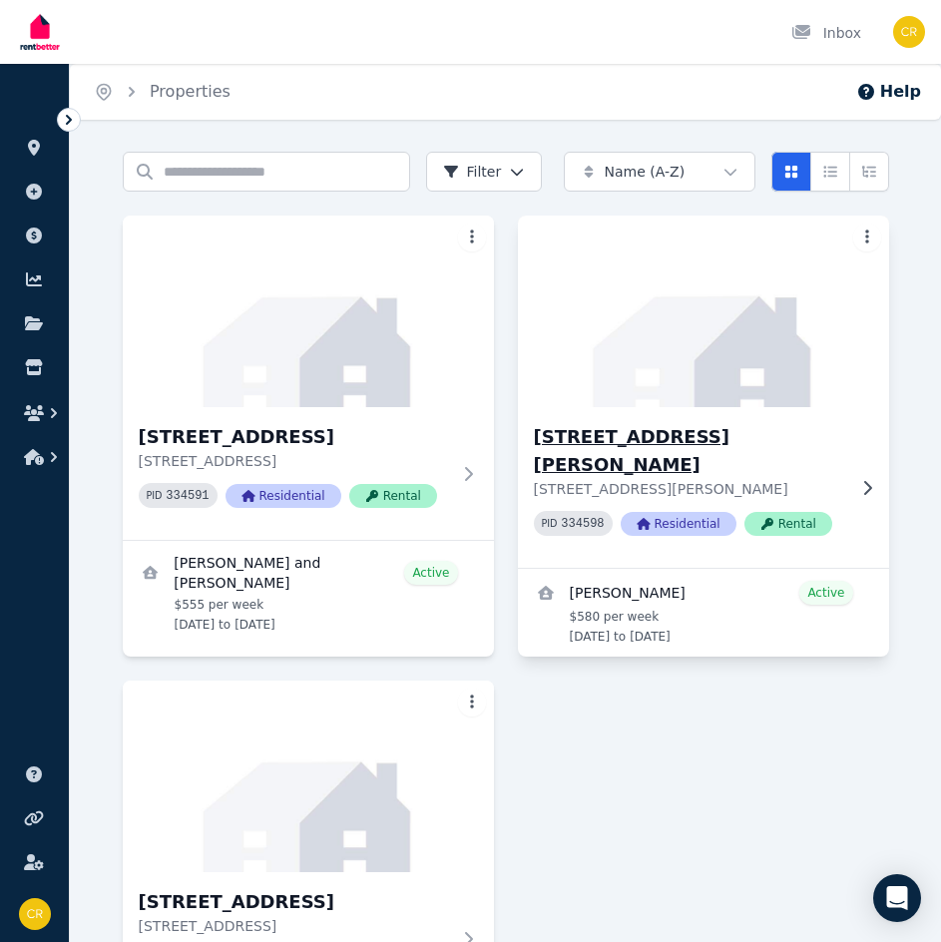
click at [747, 479] on p "[STREET_ADDRESS][PERSON_NAME]" at bounding box center [689, 489] width 311 height 20
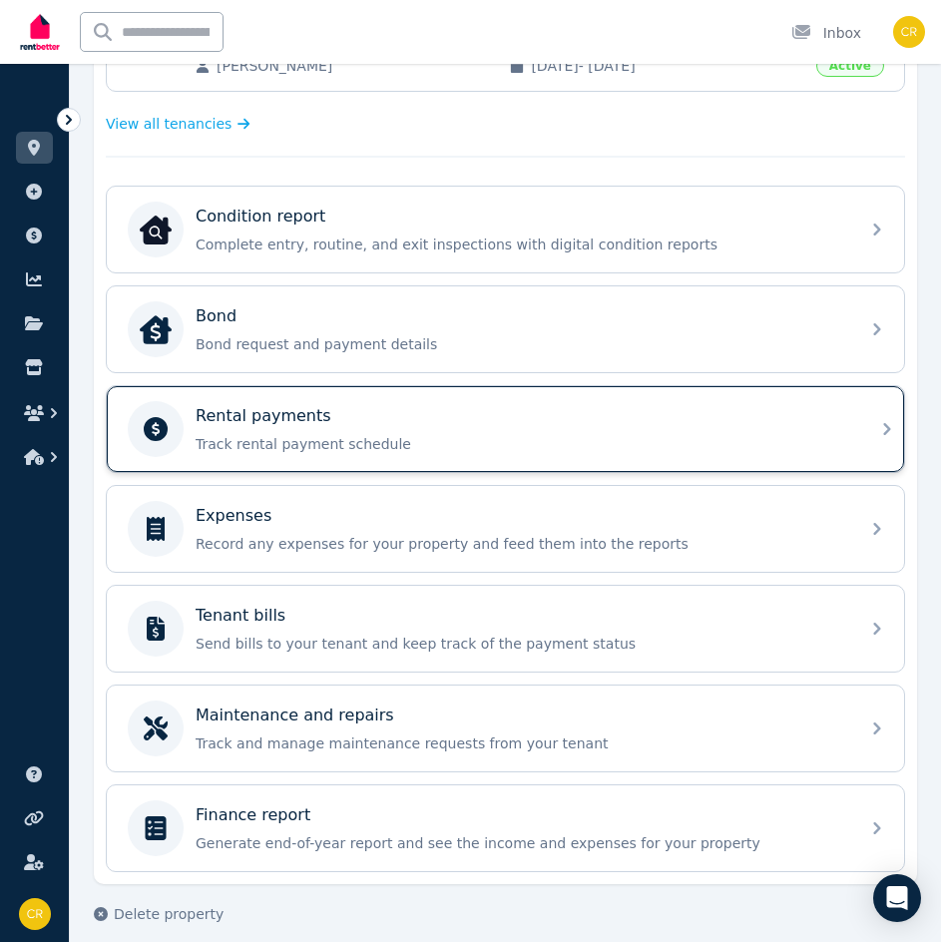
scroll to position [563, 0]
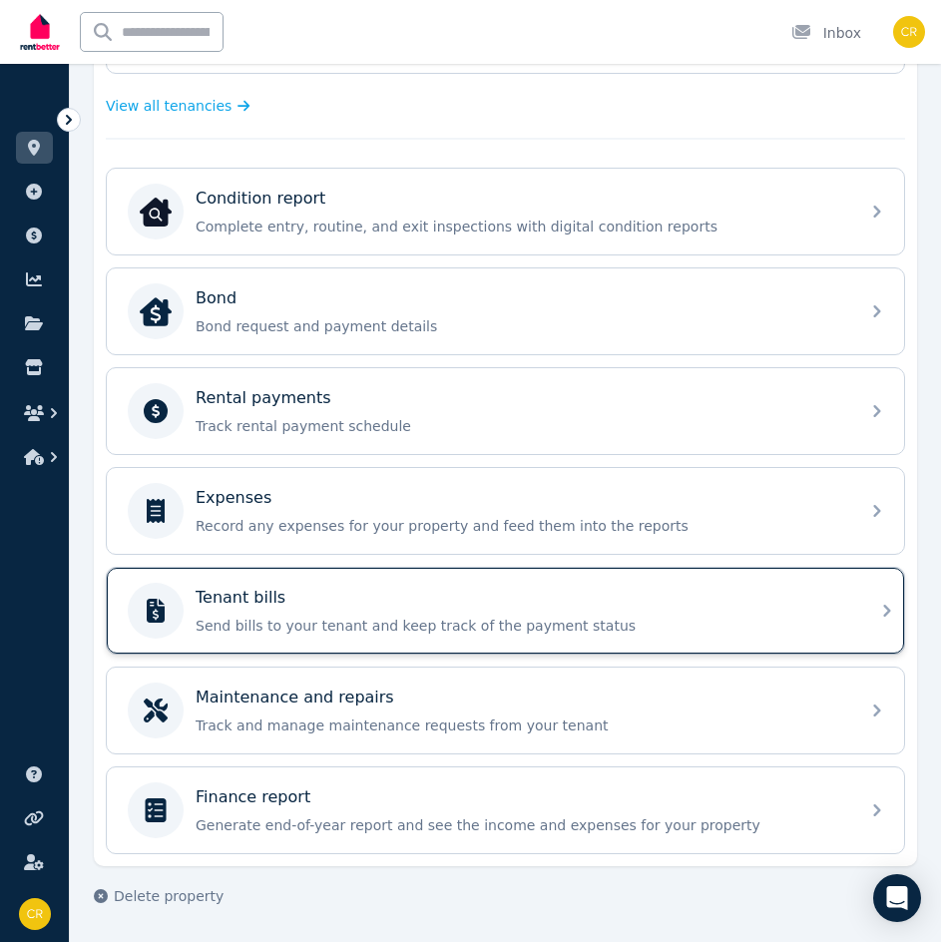
click at [567, 609] on div "Tenant bills" at bounding box center [522, 598] width 652 height 24
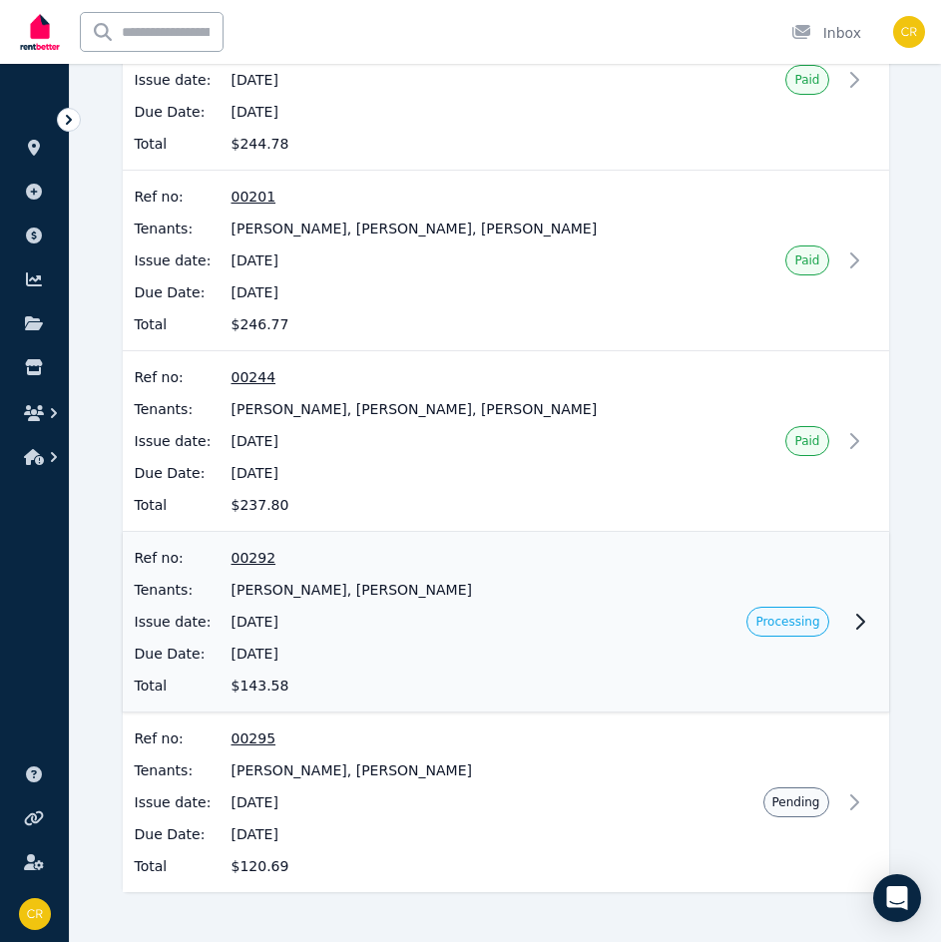
scroll to position [856, 0]
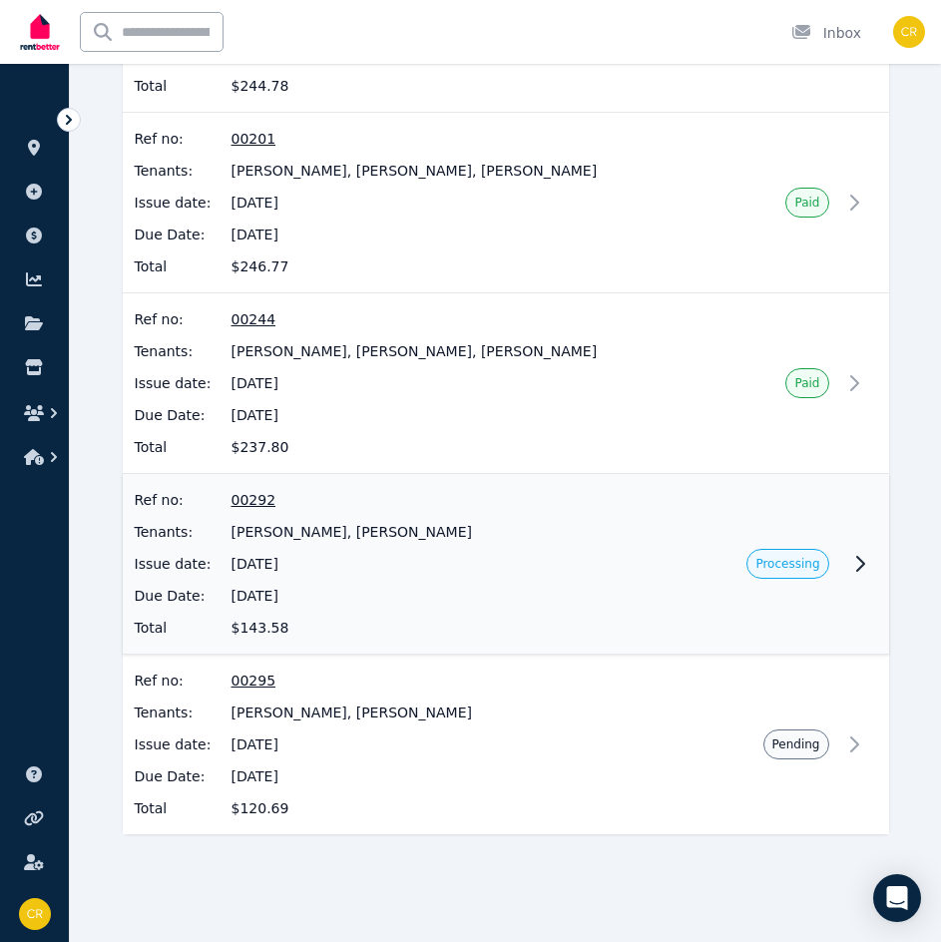
click at [467, 583] on div "Ref no: 00292 Tenants: [PERSON_NAME], [PERSON_NAME] Issue date: [DATE] Due Date…" at bounding box center [418, 564] width 566 height 148
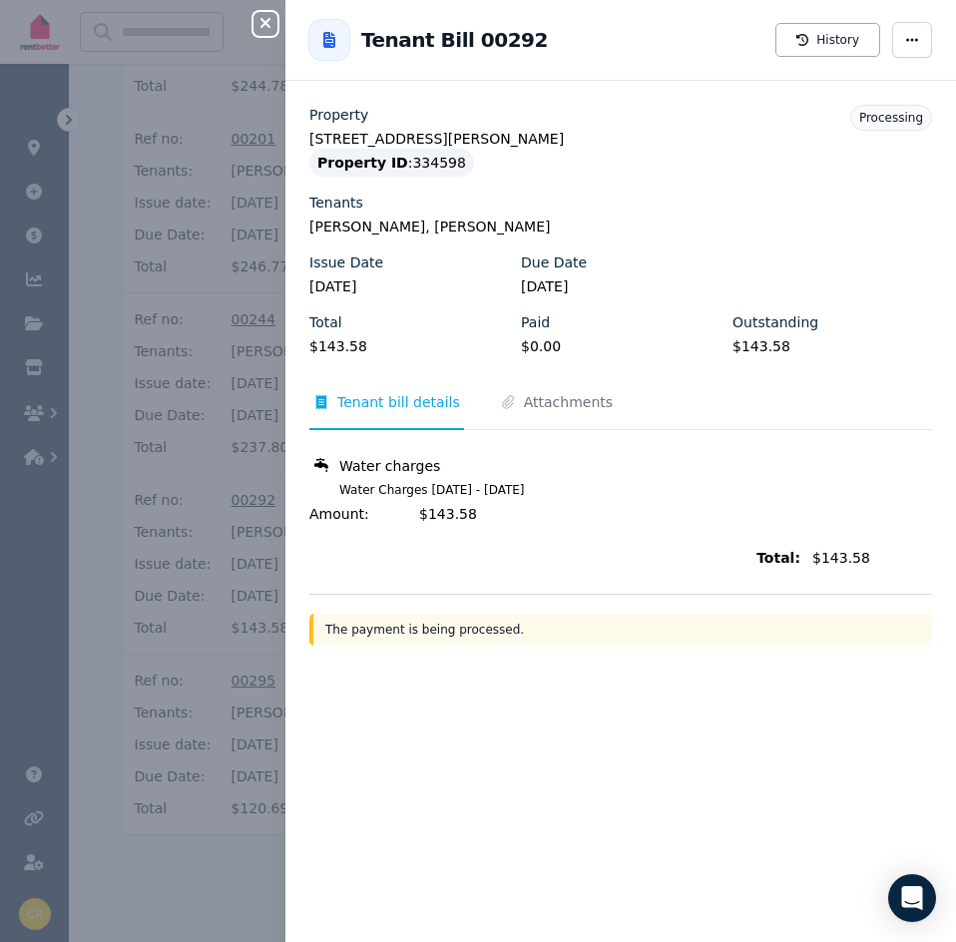
click at [271, 26] on icon "button" at bounding box center [265, 23] width 24 height 16
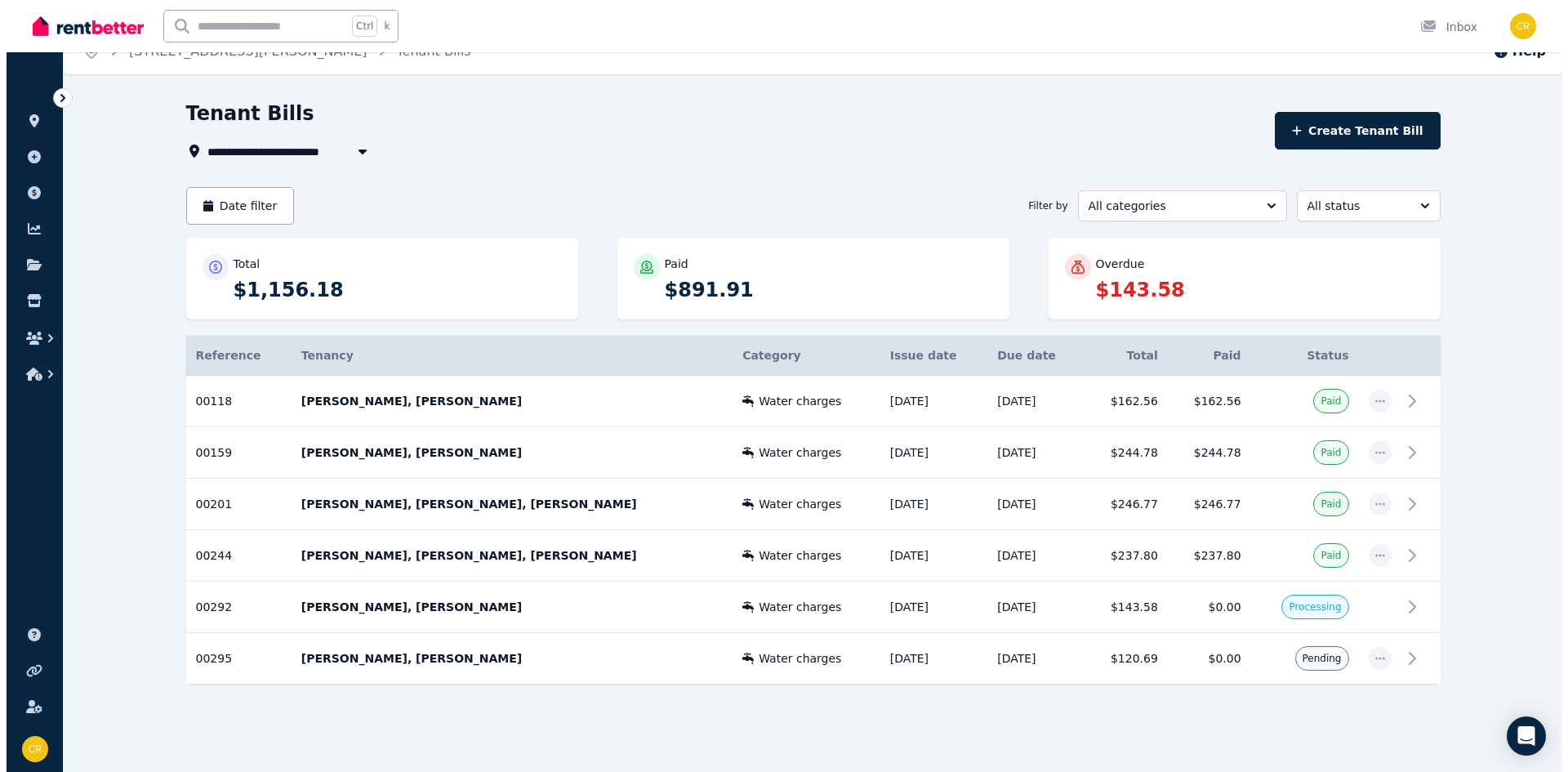
scroll to position [24, 0]
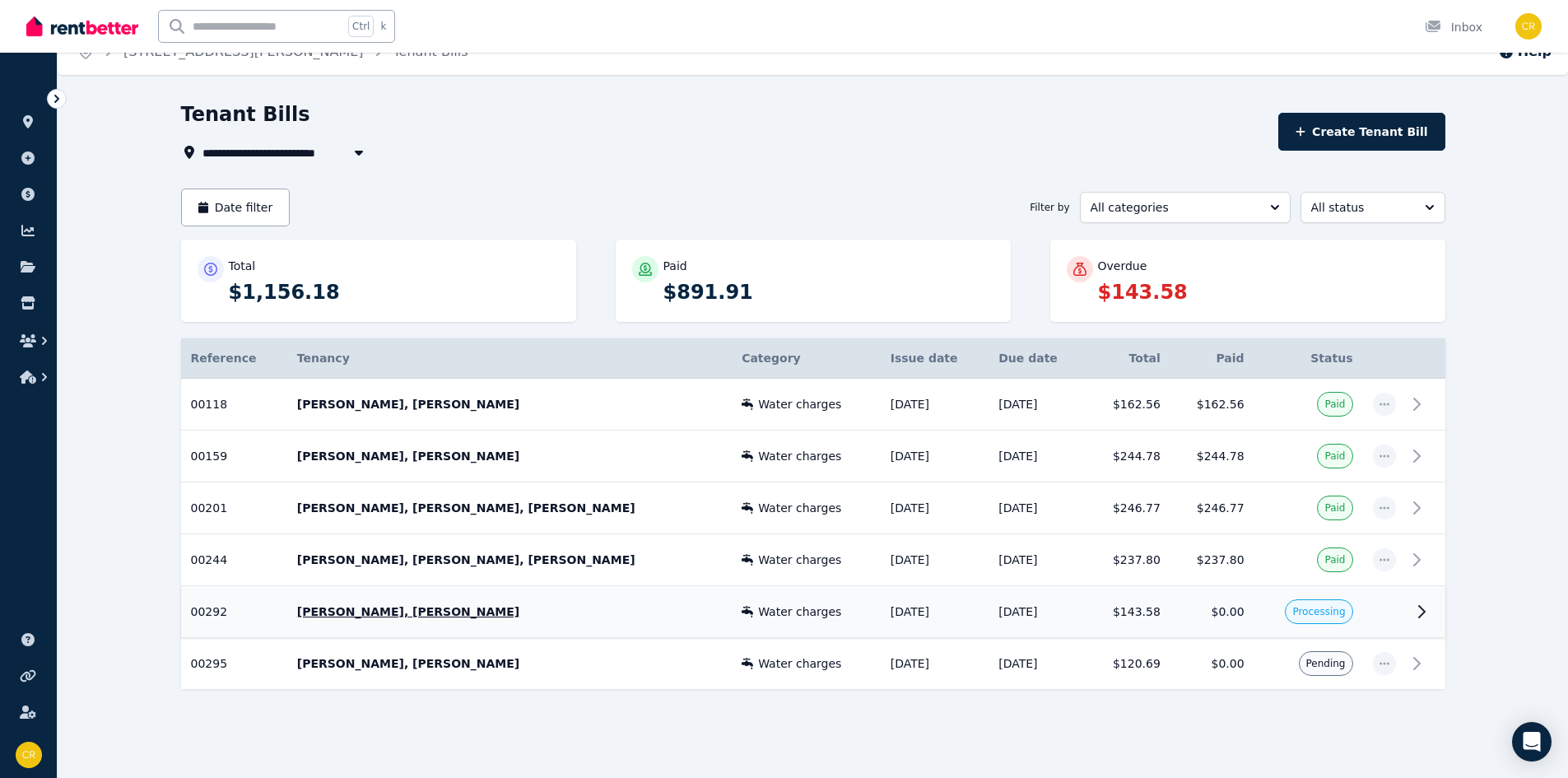
click at [1315, 627] on td "Processing" at bounding box center [1309, 612] width 109 height 52
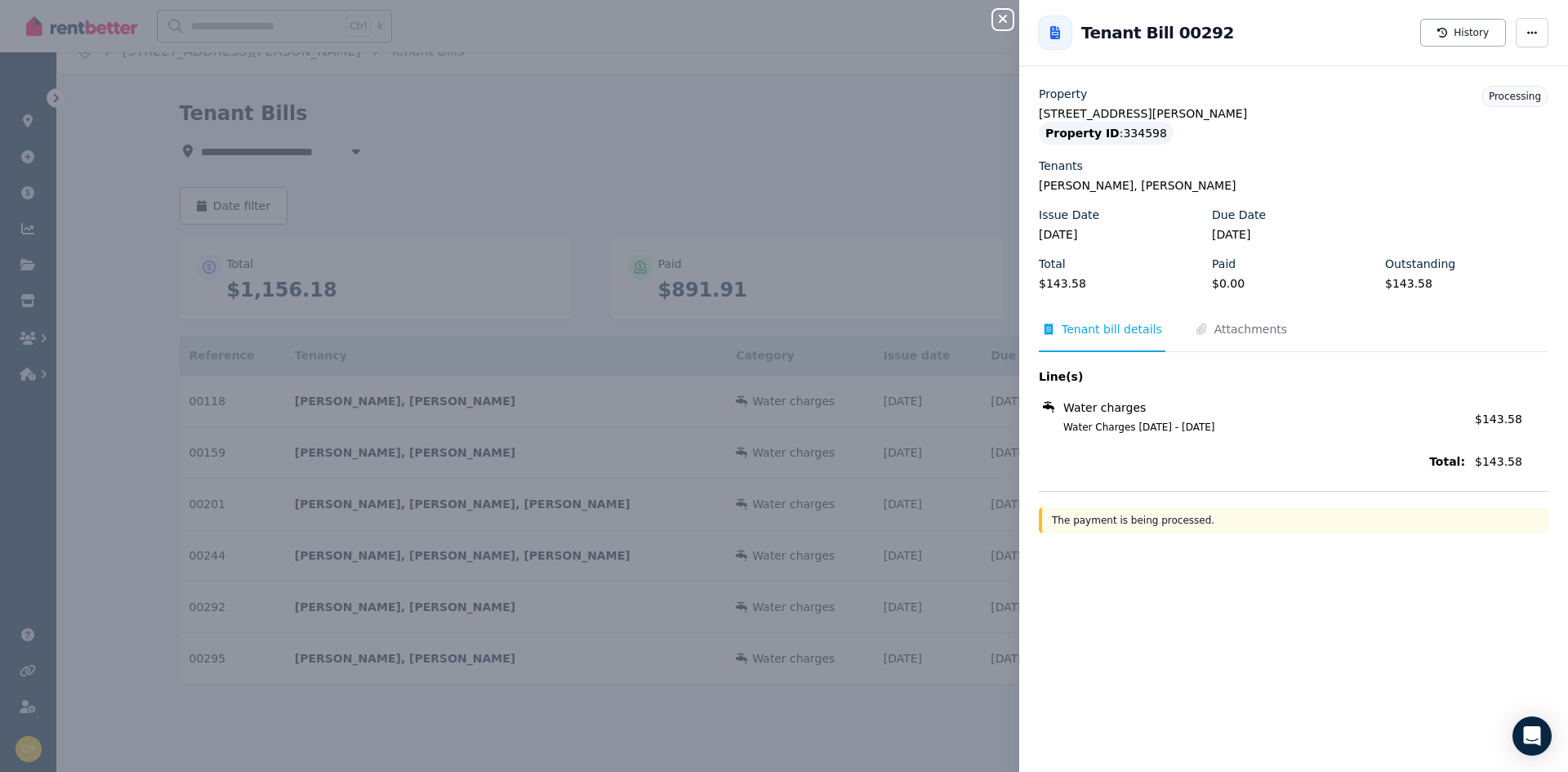
click at [809, 707] on div "Close panel Back to Tenant Bill 00292 History Property [STREET_ADDRESS][PERSON_…" at bounding box center [784, 386] width 1568 height 772
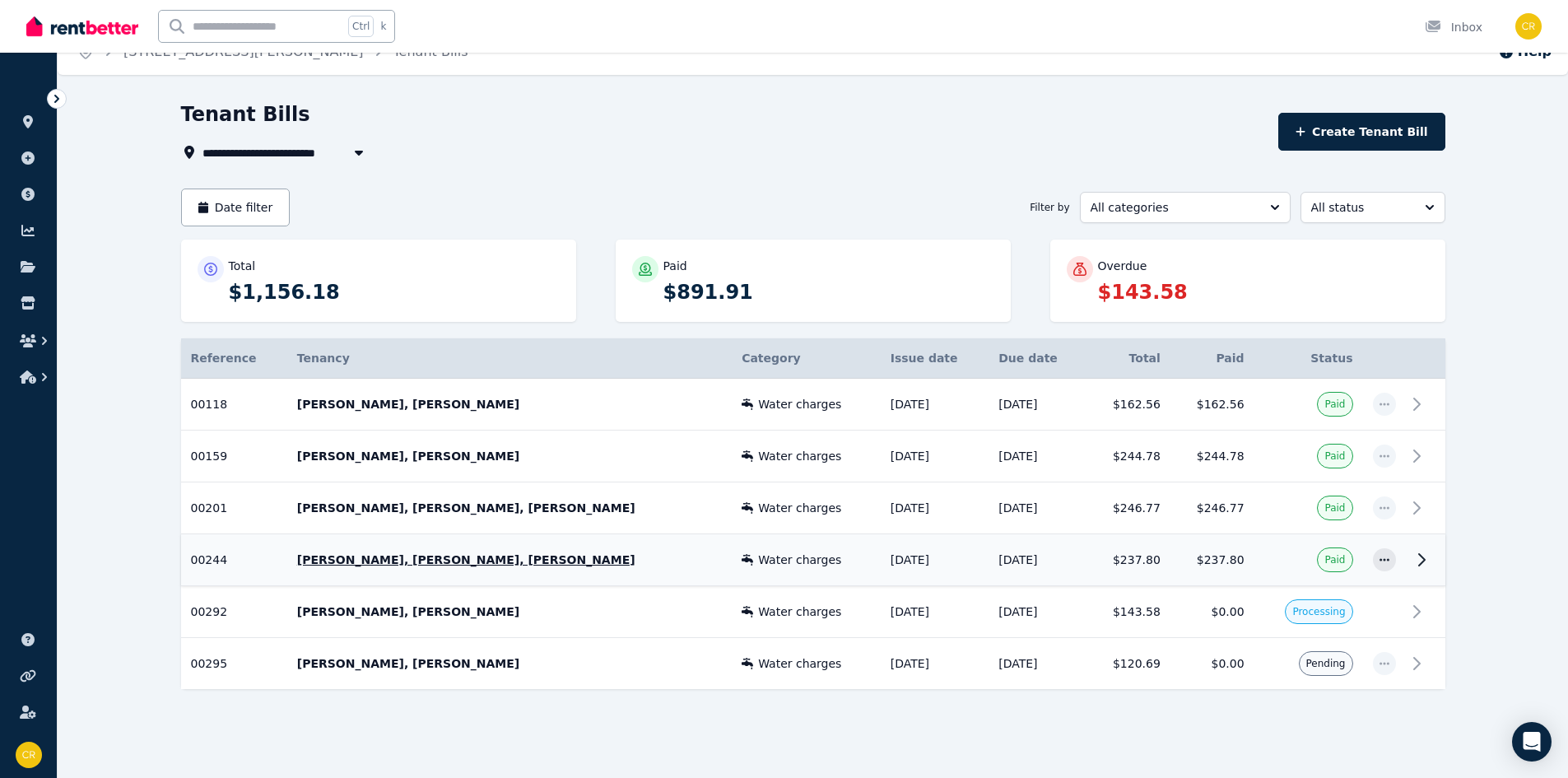
click at [1187, 553] on td "$237.80" at bounding box center [1212, 560] width 84 height 52
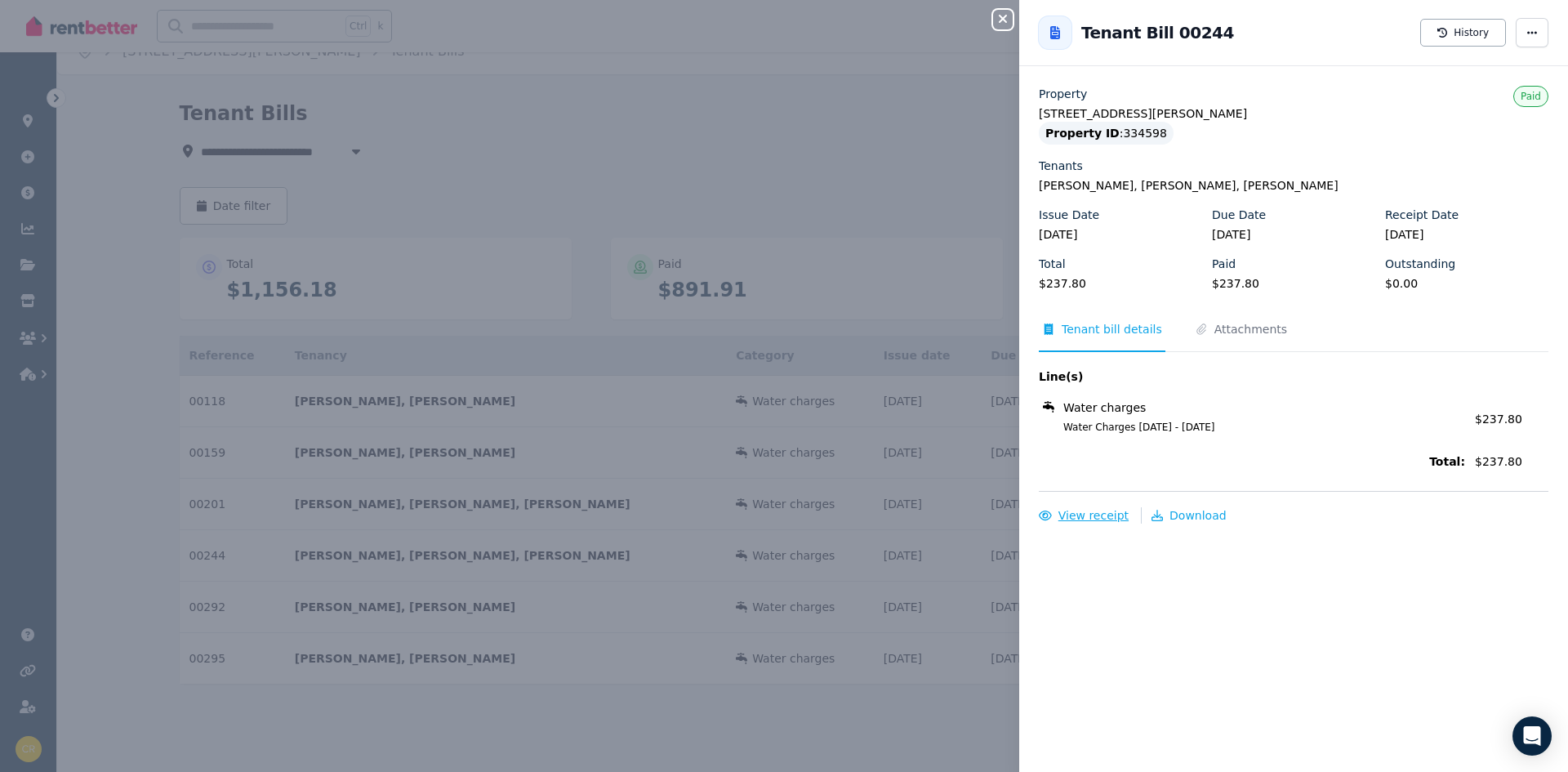
click at [1093, 519] on span "View receipt" at bounding box center [1093, 516] width 70 height 13
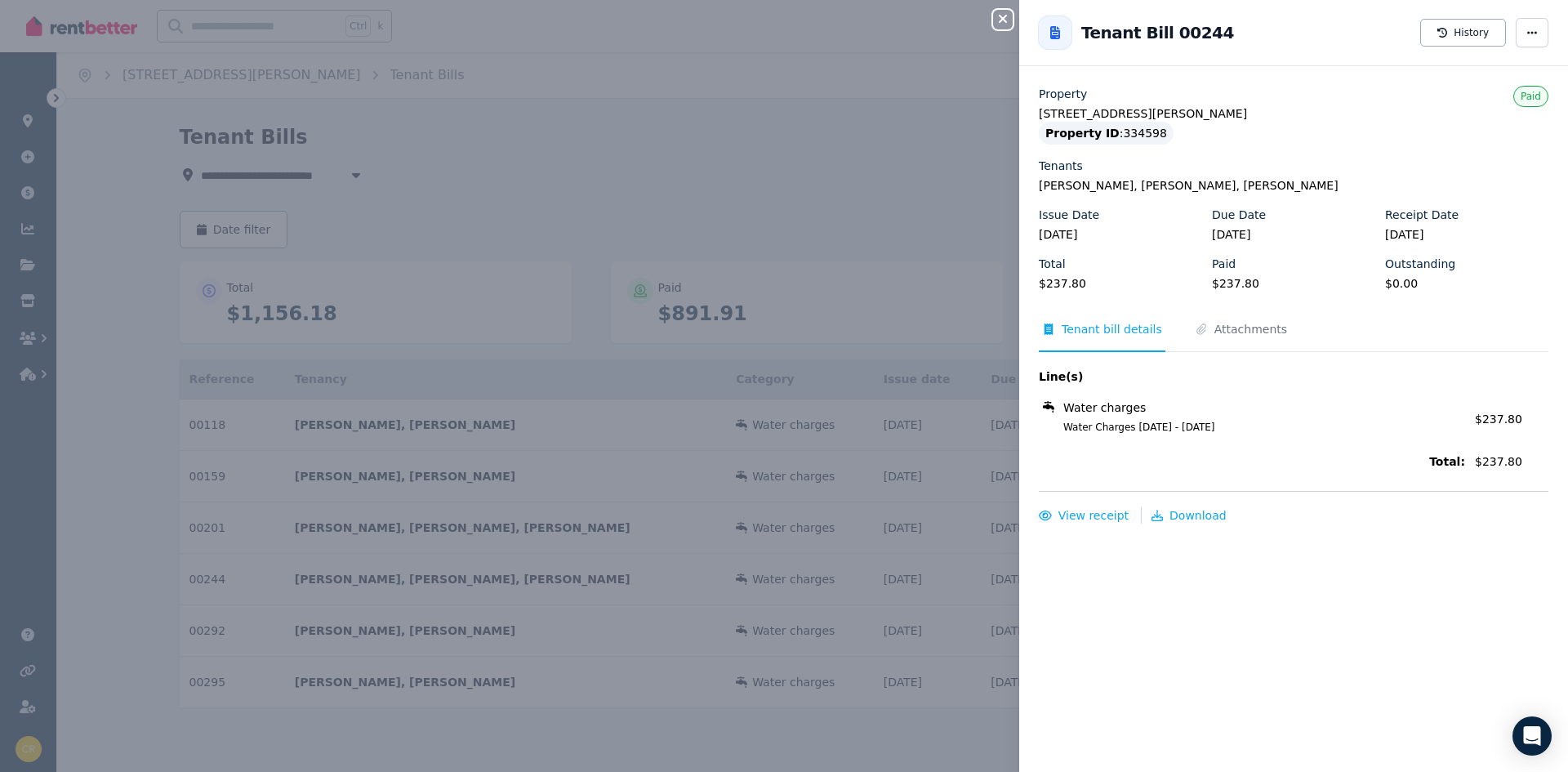
scroll to position [0, 0]
